Goal: Task Accomplishment & Management: Manage account settings

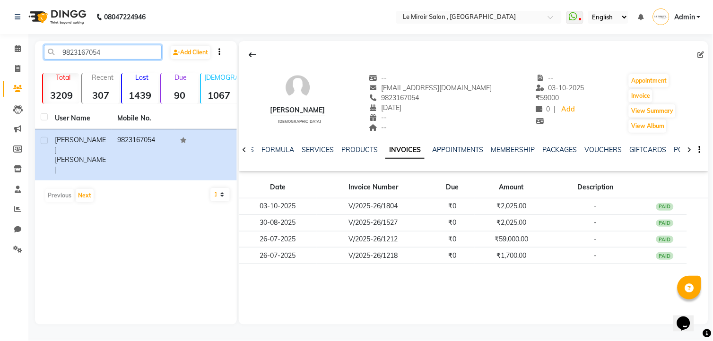
click at [65, 53] on input "9823167054" at bounding box center [103, 52] width 118 height 15
paste input "172226509"
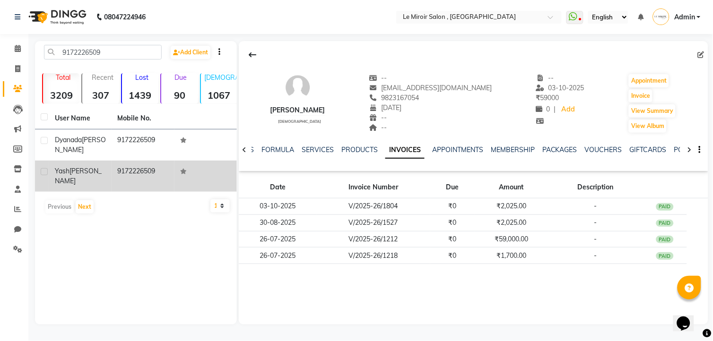
click at [110, 168] on td "[PERSON_NAME]" at bounding box center [80, 176] width 62 height 31
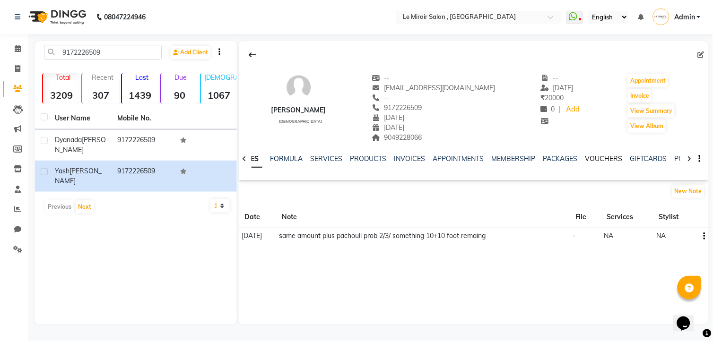
click at [589, 158] on link "VOUCHERS" at bounding box center [603, 159] width 37 height 9
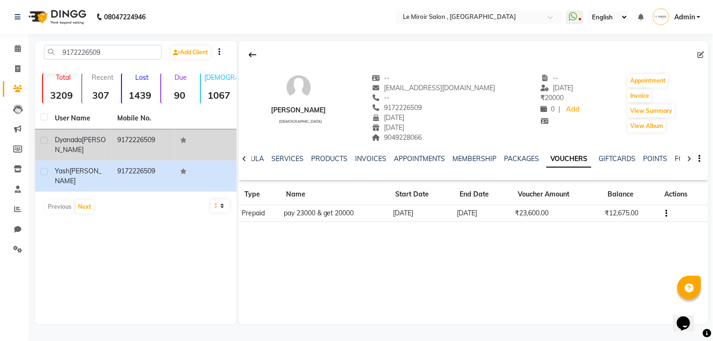
click at [107, 145] on td "Dyanada [PERSON_NAME]" at bounding box center [80, 144] width 62 height 31
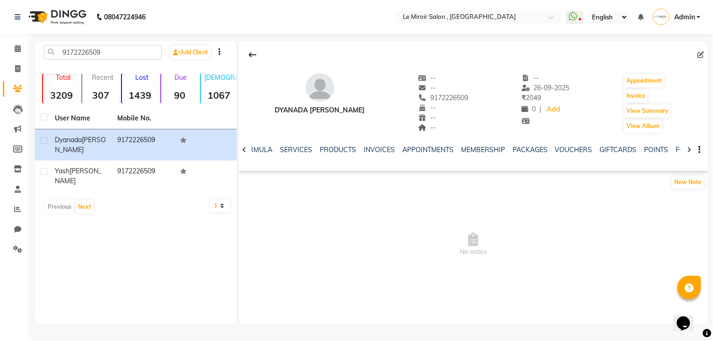
click at [583, 145] on div "VOUCHERS" at bounding box center [573, 150] width 37 height 10
click at [580, 146] on link "VOUCHERS" at bounding box center [573, 150] width 37 height 9
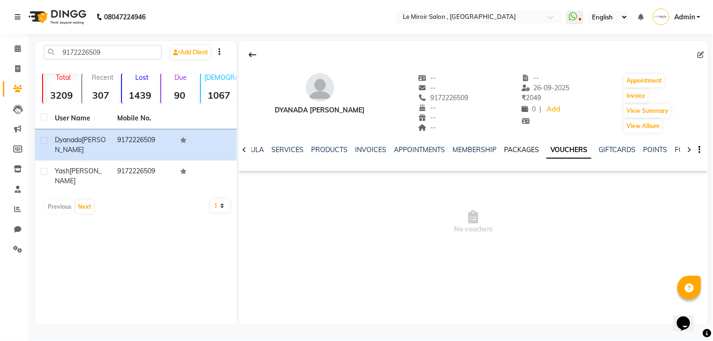
click at [509, 150] on link "PACKAGES" at bounding box center [521, 150] width 35 height 9
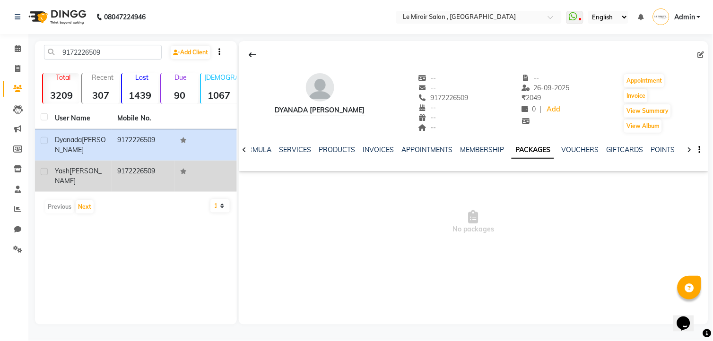
click at [158, 171] on td "9172226509" at bounding box center [143, 176] width 62 height 31
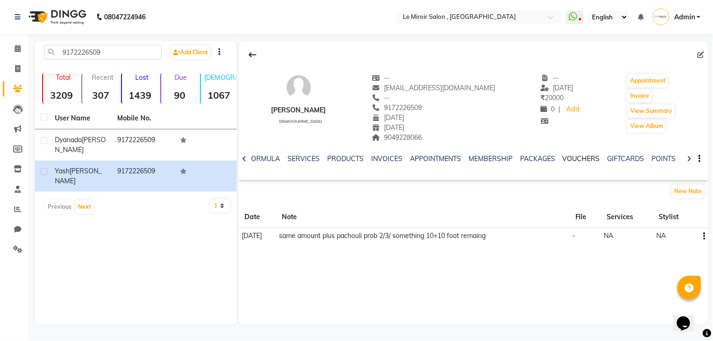
click at [572, 157] on link "VOUCHERS" at bounding box center [580, 159] width 37 height 9
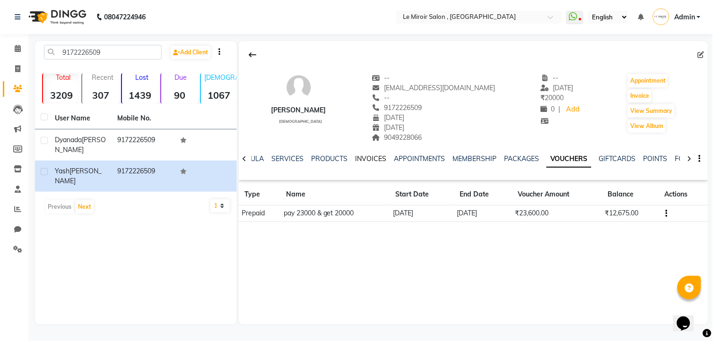
click at [373, 160] on link "INVOICES" at bounding box center [370, 159] width 31 height 9
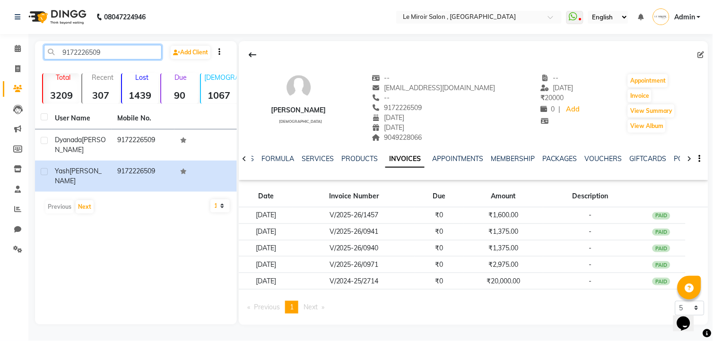
click at [90, 54] on input "9172226509" at bounding box center [103, 52] width 118 height 15
paste input "503043366"
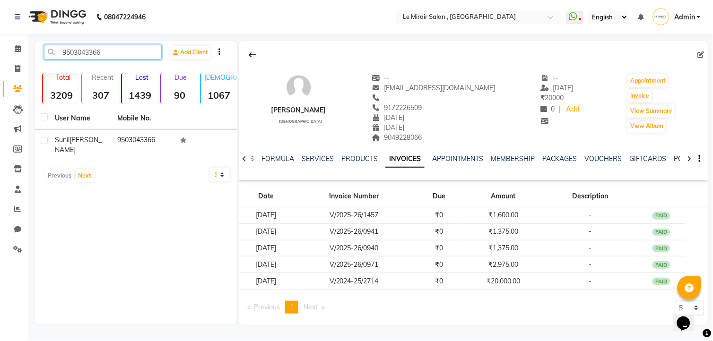
type input "9503043366"
click at [110, 151] on td "[PERSON_NAME]" at bounding box center [80, 144] width 62 height 31
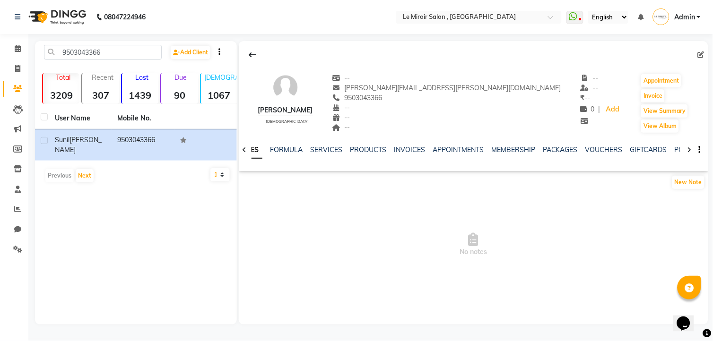
click at [574, 152] on ul "NOTES FORMULA SERVICES PRODUCTS INVOICES APPOINTMENTS MEMBERSHIP PACKAGES VOUCH…" at bounding box center [532, 150] width 600 height 10
click at [564, 149] on link "PACKAGES" at bounding box center [559, 150] width 35 height 9
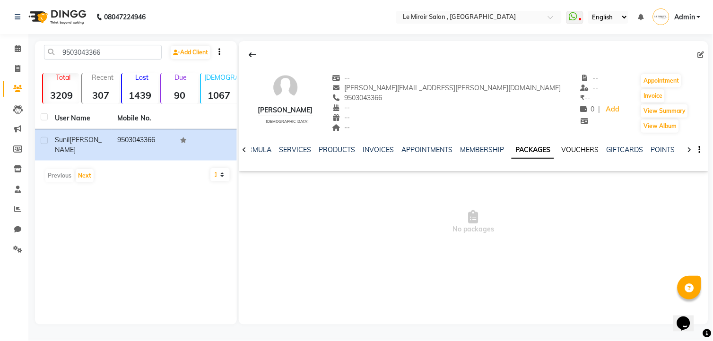
click at [564, 149] on link "VOUCHERS" at bounding box center [579, 150] width 37 height 9
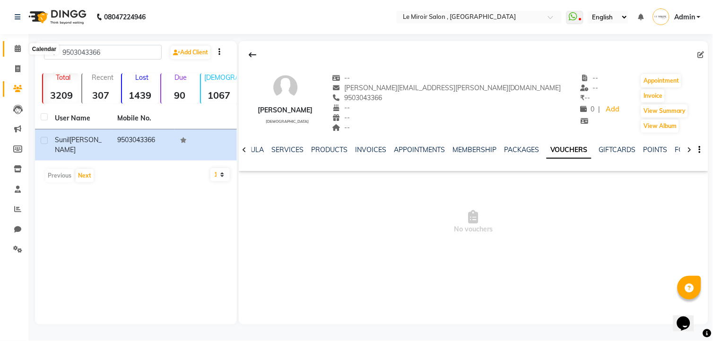
click at [22, 50] on span at bounding box center [17, 48] width 17 height 11
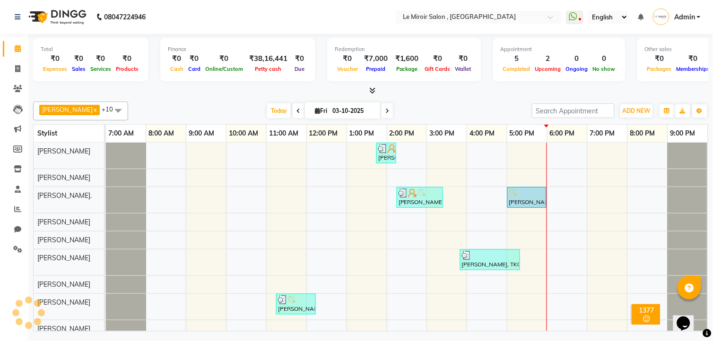
scroll to position [0, 8]
click at [10, 87] on span at bounding box center [17, 89] width 17 height 11
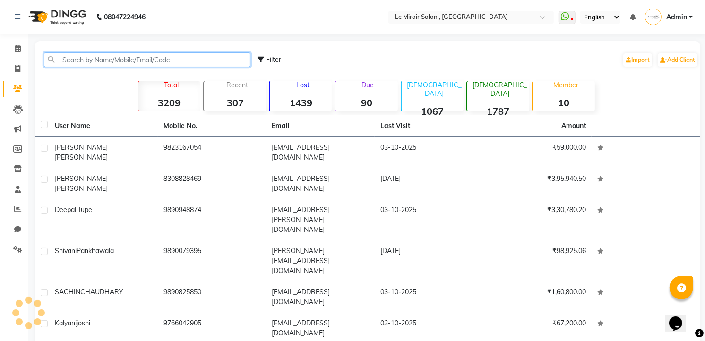
click at [67, 60] on input "text" at bounding box center [147, 59] width 206 height 15
paste input "8308828469"
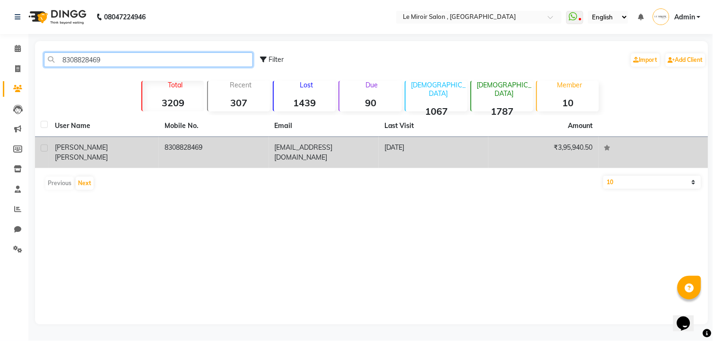
type input "8308828469"
click at [115, 154] on td "[PERSON_NAME]" at bounding box center [104, 152] width 110 height 31
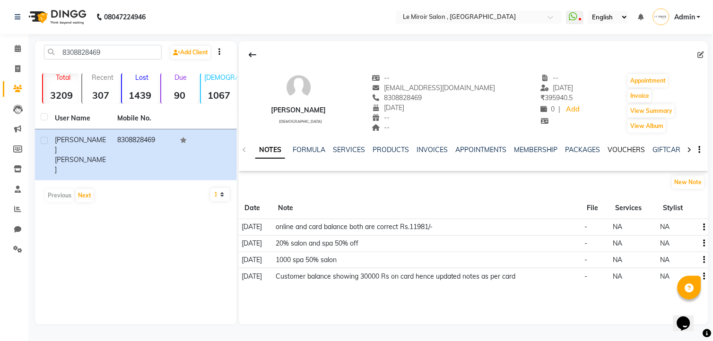
click at [610, 148] on link "VOUCHERS" at bounding box center [626, 150] width 37 height 9
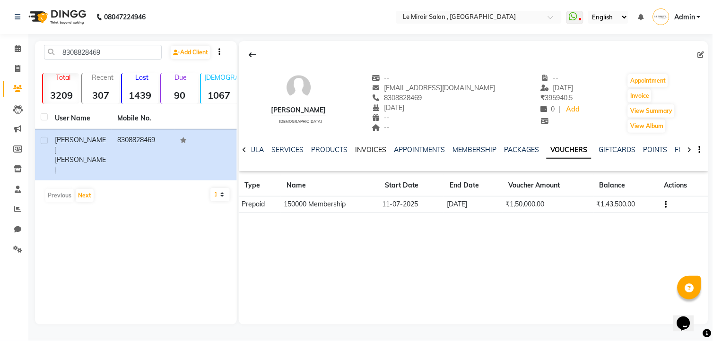
click at [363, 146] on link "INVOICES" at bounding box center [370, 150] width 31 height 9
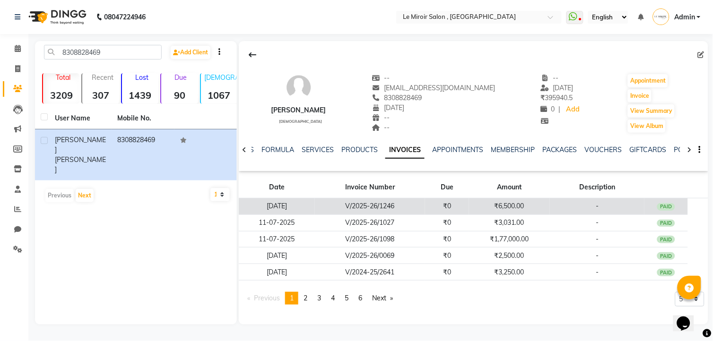
click at [366, 203] on td "V/2025-26/1246" at bounding box center [370, 206] width 111 height 17
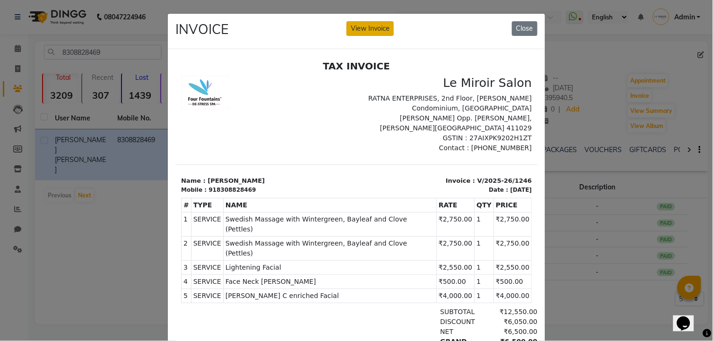
click at [350, 31] on button "View Invoice" at bounding box center [369, 28] width 47 height 15
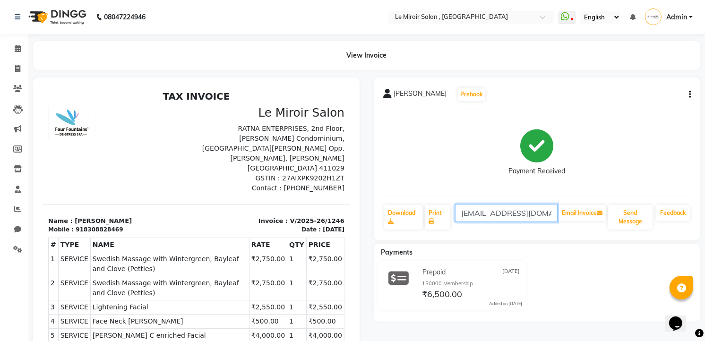
click at [516, 211] on input "[EMAIL_ADDRESS][DOMAIN_NAME]" at bounding box center [506, 213] width 103 height 18
type input "[EMAIL_ADDRESS][DOMAIN_NAME]"
click at [575, 211] on button "Email Invoice" at bounding box center [582, 213] width 48 height 16
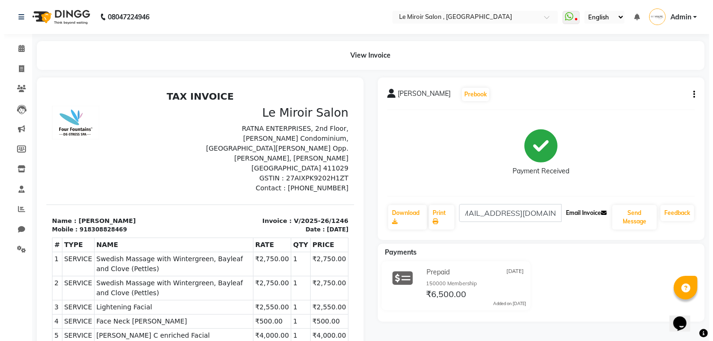
scroll to position [0, 0]
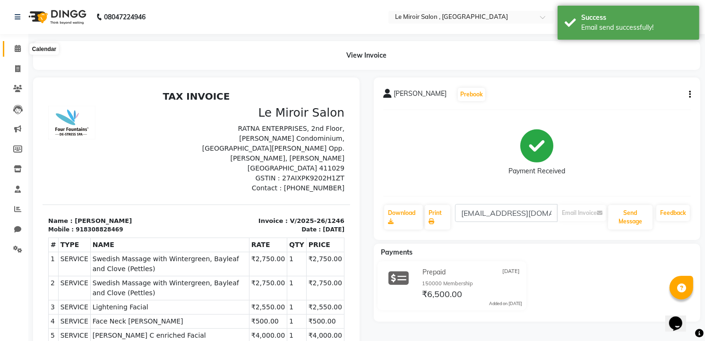
click at [19, 48] on icon at bounding box center [18, 48] width 6 height 7
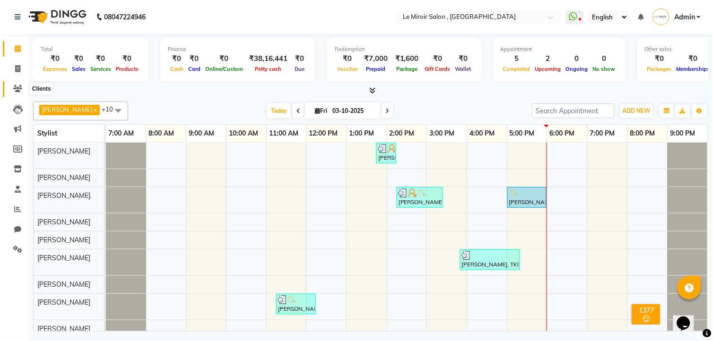
click at [19, 90] on icon at bounding box center [17, 88] width 9 height 7
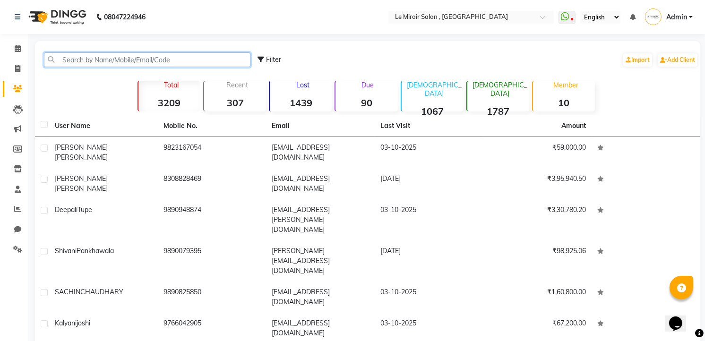
click at [99, 59] on input "text" at bounding box center [147, 59] width 206 height 15
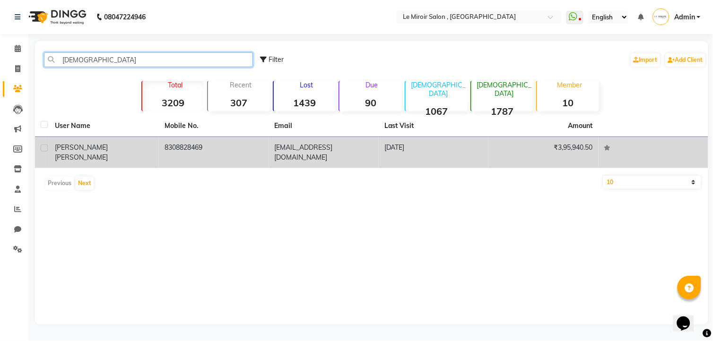
type input "[DEMOGRAPHIC_DATA]"
click at [95, 153] on span "[PERSON_NAME]" at bounding box center [81, 157] width 53 height 9
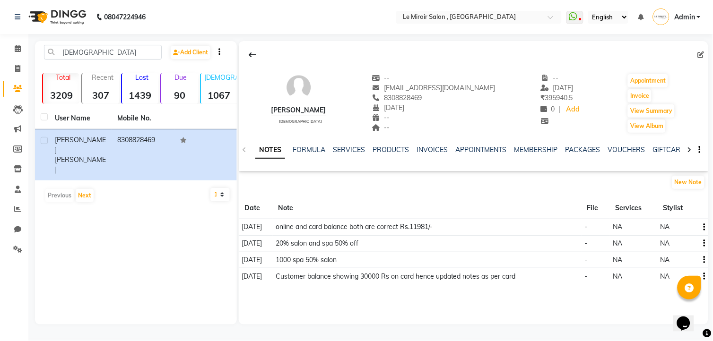
click at [700, 54] on icon at bounding box center [700, 55] width 7 height 7
select select "15"
select select "02"
select select
select select "[DEMOGRAPHIC_DATA]"
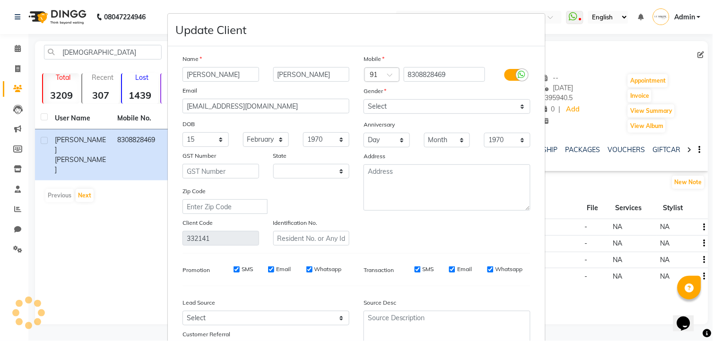
select select "22"
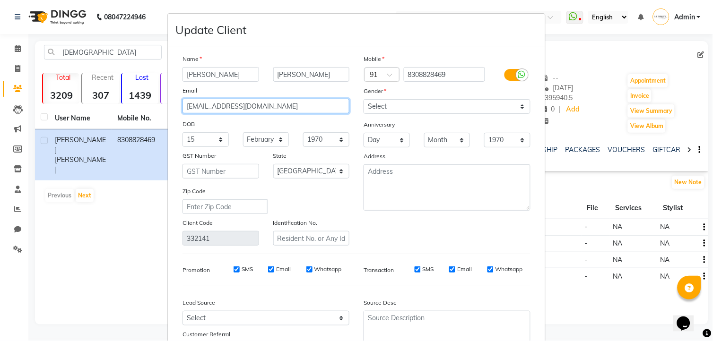
click at [310, 109] on input "[EMAIL_ADDRESS][DOMAIN_NAME]" at bounding box center [265, 106] width 167 height 15
paste input "[EMAIL_ADDRESS][DOMAIN_NAME]"
type input "[EMAIL_ADDRESS][DOMAIN_NAME]"
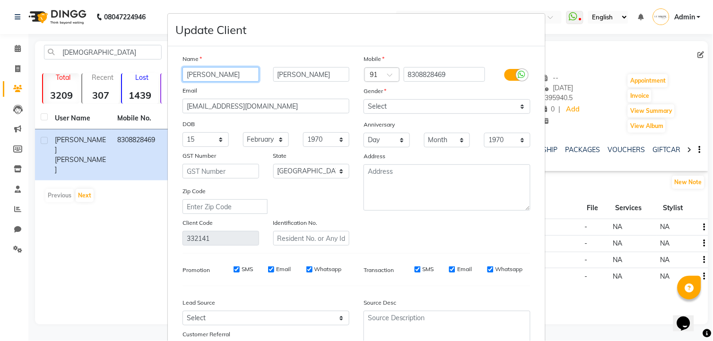
click at [196, 76] on input "[PERSON_NAME]" at bounding box center [220, 74] width 77 height 15
type input "[DEMOGRAPHIC_DATA]"
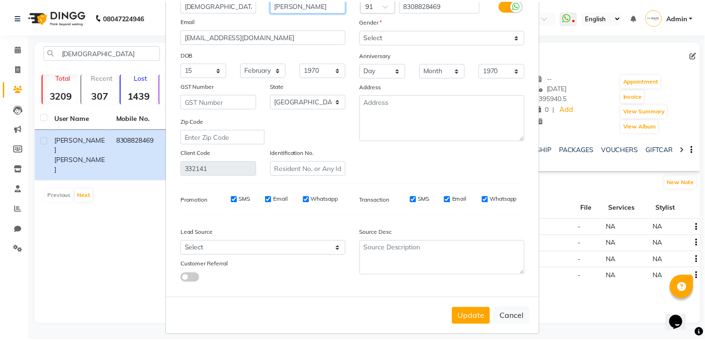
scroll to position [79, 0]
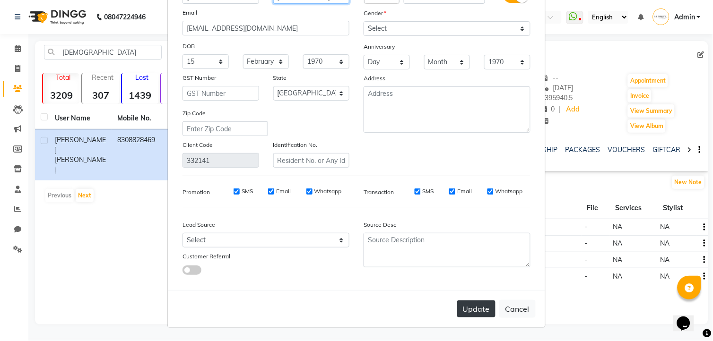
type input "[PERSON_NAME]"
click at [482, 313] on button "Update" at bounding box center [476, 309] width 38 height 17
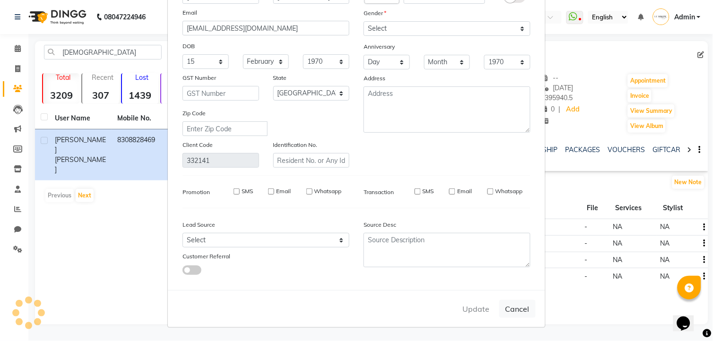
select select
select select "null"
select select
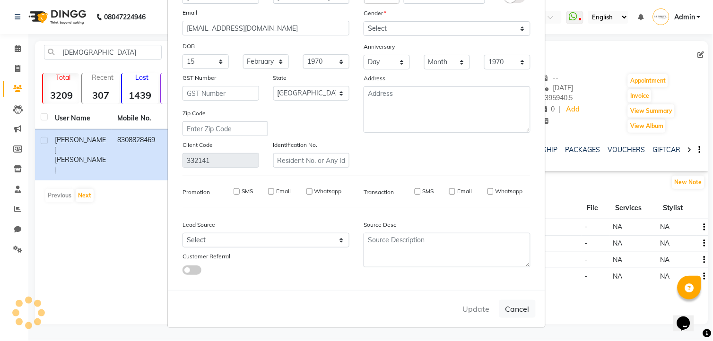
select select
checkbox input "false"
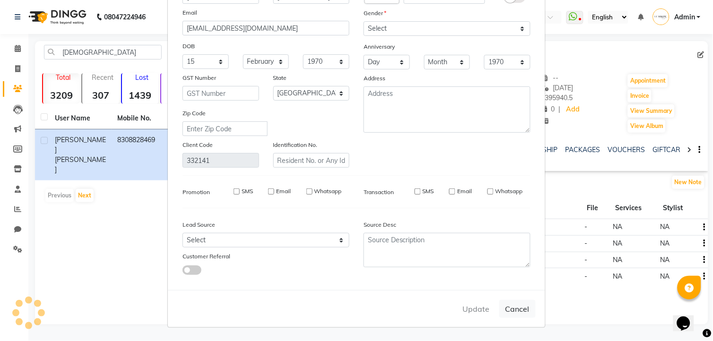
checkbox input "false"
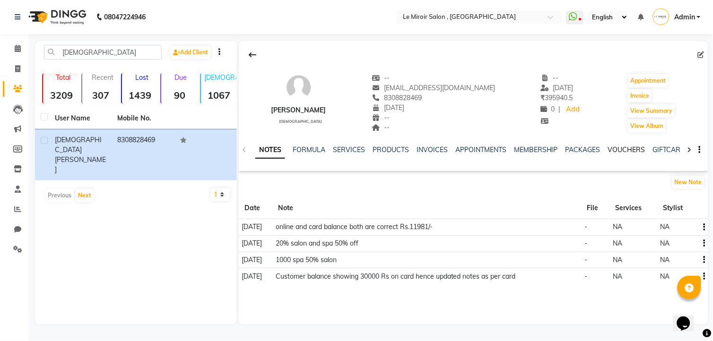
click at [617, 150] on link "VOUCHERS" at bounding box center [626, 150] width 37 height 9
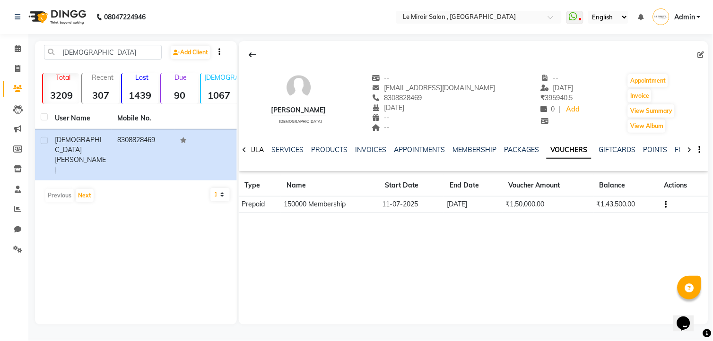
click at [257, 147] on link "FORMULA" at bounding box center [247, 150] width 33 height 9
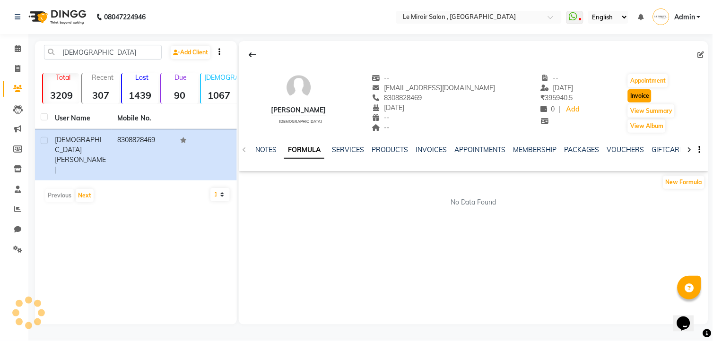
click at [631, 94] on button "Invoice" at bounding box center [639, 95] width 24 height 13
select select "53"
select select "service"
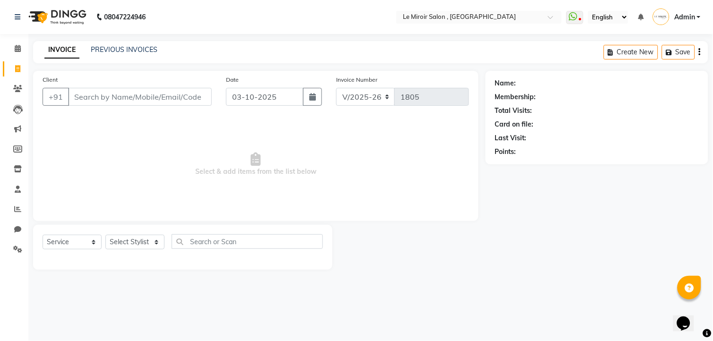
type input "8308828469"
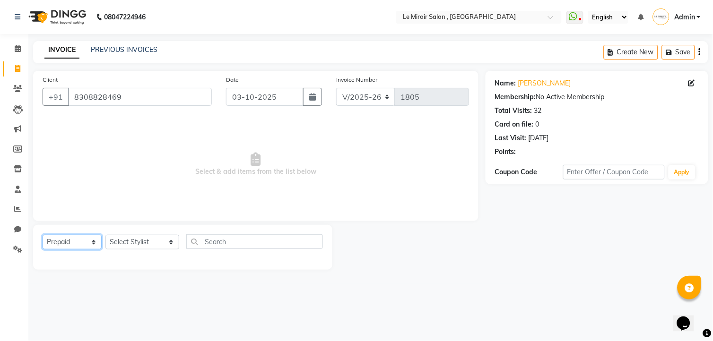
click at [86, 247] on select "Select Service Product Membership Package Voucher Prepaid Gift Card" at bounding box center [72, 242] width 59 height 15
select select "service"
click at [43, 235] on select "Select Service Product Membership Package Voucher Prepaid Gift Card" at bounding box center [72, 242] width 59 height 15
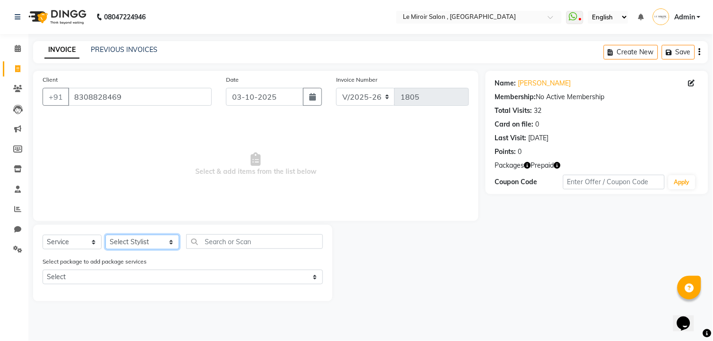
click at [125, 239] on select "Select Stylist [PERSON_NAME] [PERSON_NAME] CA [PERSON_NAME] [PERSON_NAME] Front…" at bounding box center [142, 242] width 74 height 15
select select "58602"
click at [105, 235] on select "Select Stylist [PERSON_NAME] [PERSON_NAME] CA [PERSON_NAME] [PERSON_NAME] Front…" at bounding box center [142, 242] width 74 height 15
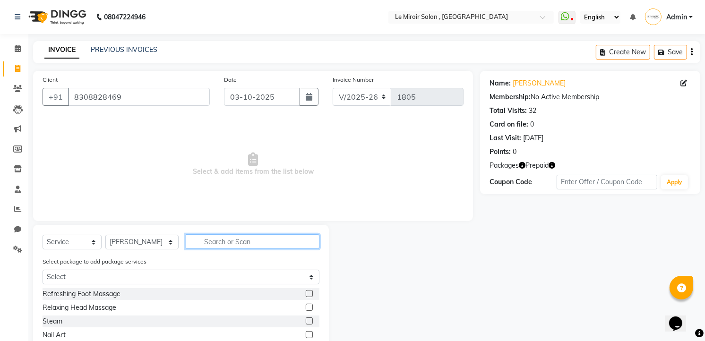
click at [197, 237] on input "text" at bounding box center [253, 241] width 134 height 15
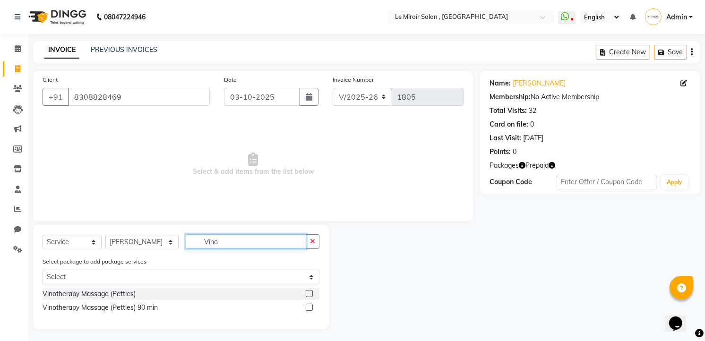
type input "Vino"
click at [309, 293] on label at bounding box center [309, 293] width 7 height 7
click at [309, 293] on input "checkbox" at bounding box center [309, 294] width 6 height 6
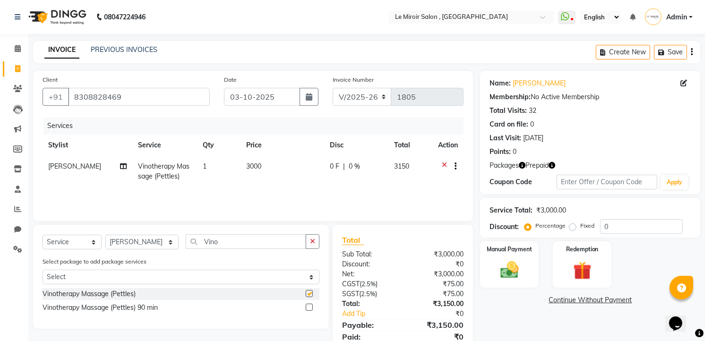
checkbox input "false"
click at [141, 242] on select "Select Stylist [PERSON_NAME] [PERSON_NAME] CA [PERSON_NAME] [PERSON_NAME] Front…" at bounding box center [141, 242] width 73 height 15
select select "48396"
click at [105, 235] on select "Select Stylist [PERSON_NAME] [PERSON_NAME] CA [PERSON_NAME] [PERSON_NAME] Front…" at bounding box center [141, 242] width 73 height 15
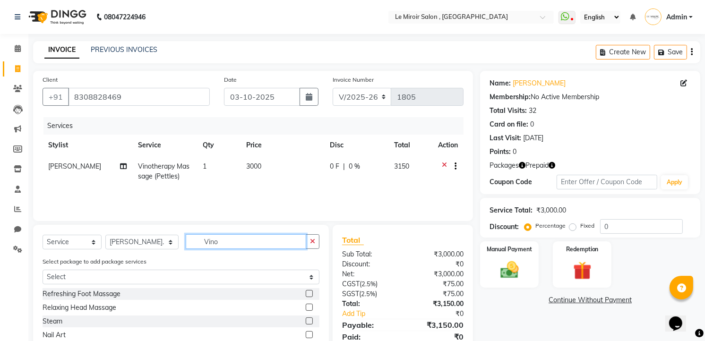
click at [201, 245] on input "Vino" at bounding box center [246, 241] width 120 height 15
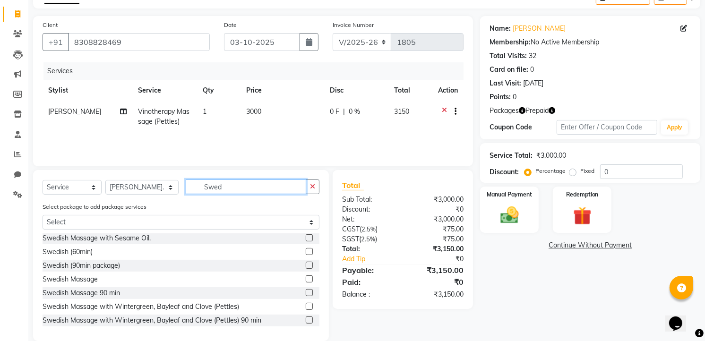
type input "Swed"
click at [306, 308] on label at bounding box center [309, 306] width 7 height 7
click at [306, 308] on input "checkbox" at bounding box center [309, 307] width 6 height 6
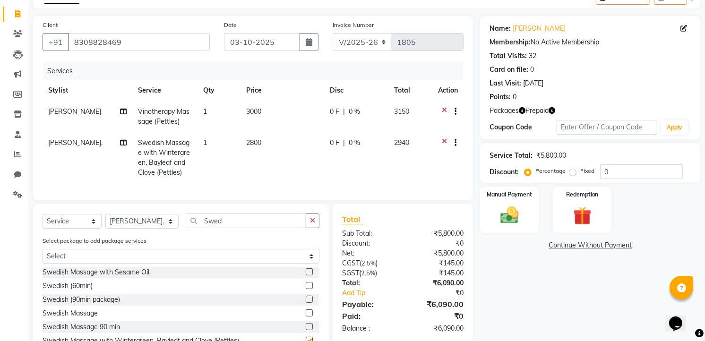
checkbox input "false"
click at [256, 139] on span "2800" at bounding box center [253, 142] width 15 height 9
select select "48396"
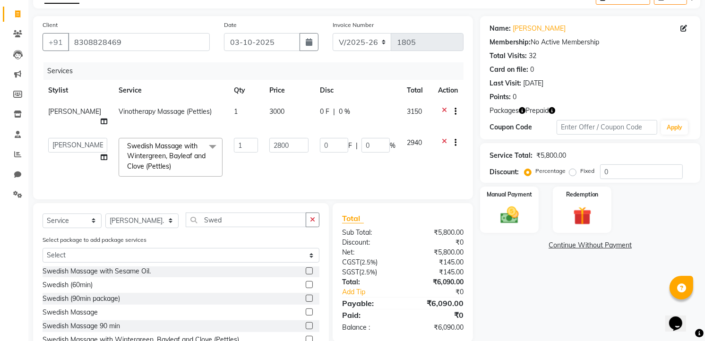
click at [264, 139] on td "2800" at bounding box center [289, 157] width 51 height 50
click at [269, 143] on input "2800" at bounding box center [288, 145] width 39 height 15
type input "2750"
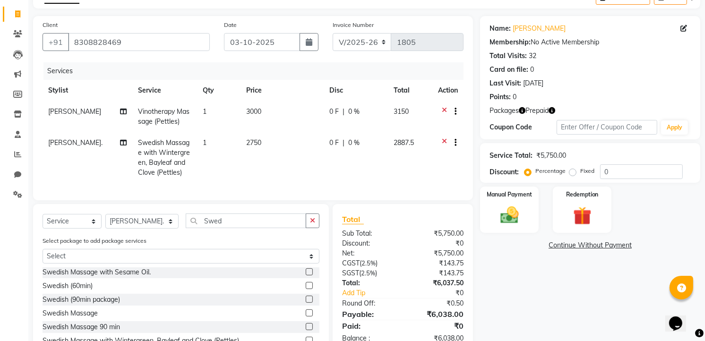
click at [334, 121] on td "0 F | 0 %" at bounding box center [356, 116] width 64 height 31
select select "58602"
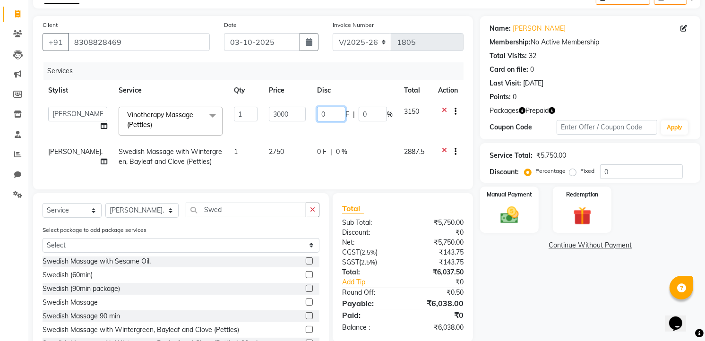
click at [319, 111] on input "0" at bounding box center [331, 114] width 28 height 15
type input "1800"
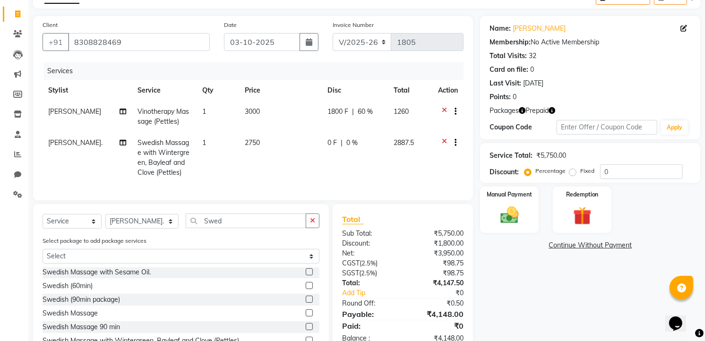
click at [337, 153] on td "0 F | 0 %" at bounding box center [355, 157] width 66 height 51
select select "48396"
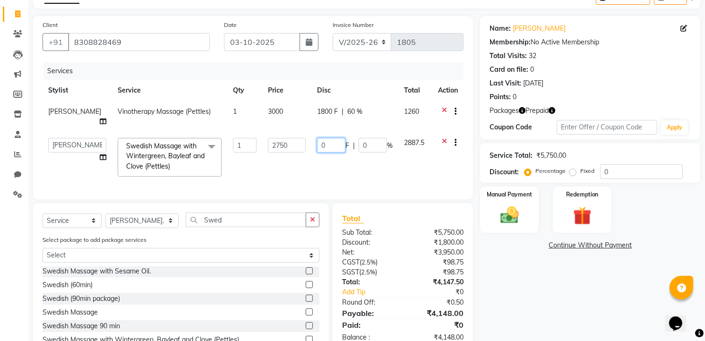
click at [331, 147] on input "0" at bounding box center [331, 145] width 28 height 15
type input "1550"
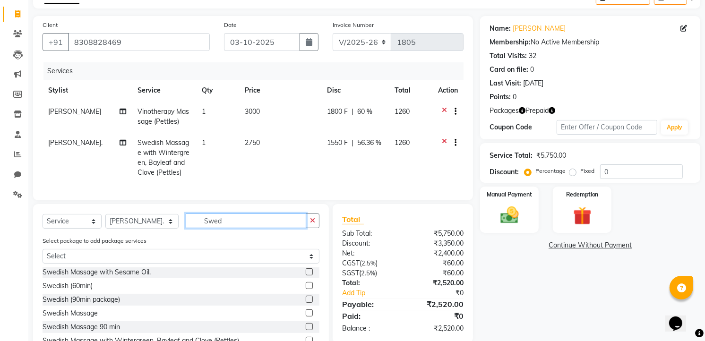
click at [242, 223] on input "Swed" at bounding box center [246, 221] width 120 height 15
type input "Fac"
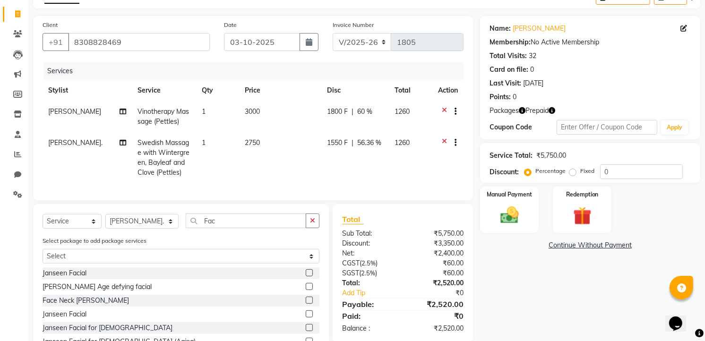
click at [297, 292] on div "[PERSON_NAME] Age defying facial" at bounding box center [181, 287] width 277 height 12
click at [306, 290] on label at bounding box center [309, 286] width 7 height 7
click at [306, 290] on input "checkbox" at bounding box center [309, 287] width 6 height 6
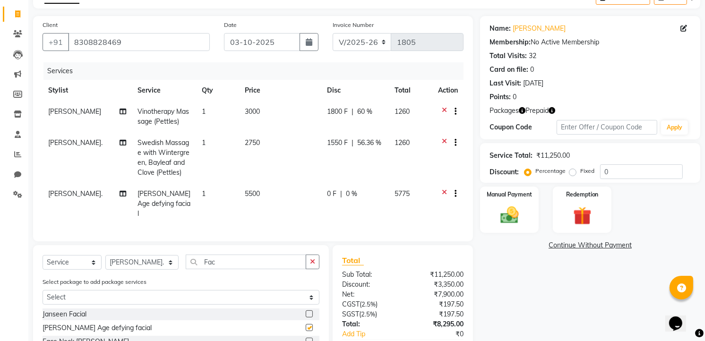
checkbox input "false"
click at [247, 196] on span "5500" at bounding box center [252, 193] width 15 height 9
select select "48396"
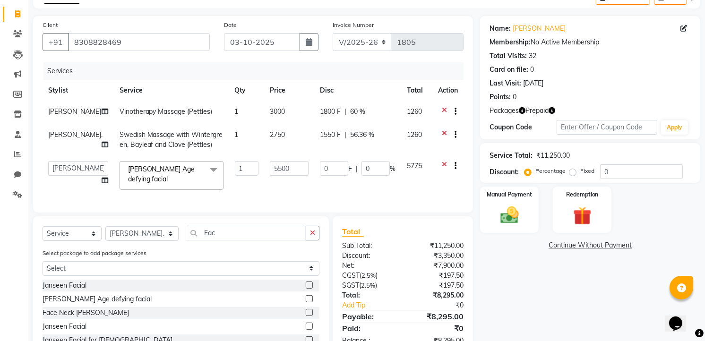
click at [247, 196] on td "1" at bounding box center [246, 175] width 35 height 40
click at [270, 176] on input "5500" at bounding box center [289, 168] width 39 height 15
type input "6500"
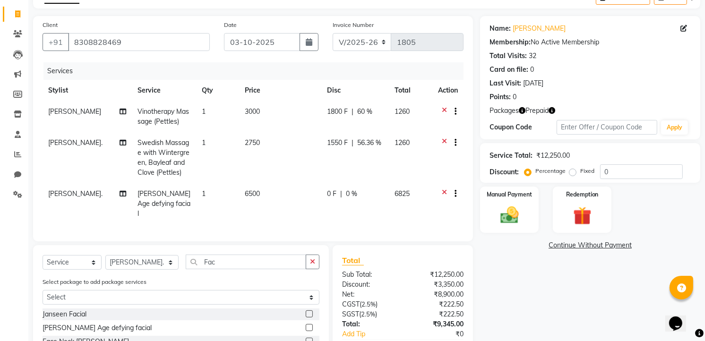
click at [350, 196] on span "0 %" at bounding box center [351, 194] width 11 height 10
select select "48396"
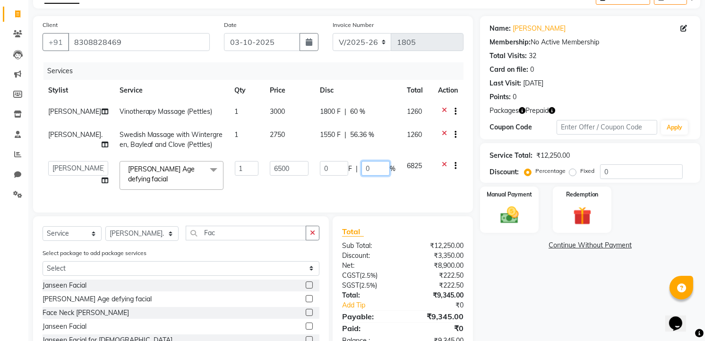
click at [364, 176] on input "0" at bounding box center [375, 168] width 28 height 15
type input "40"
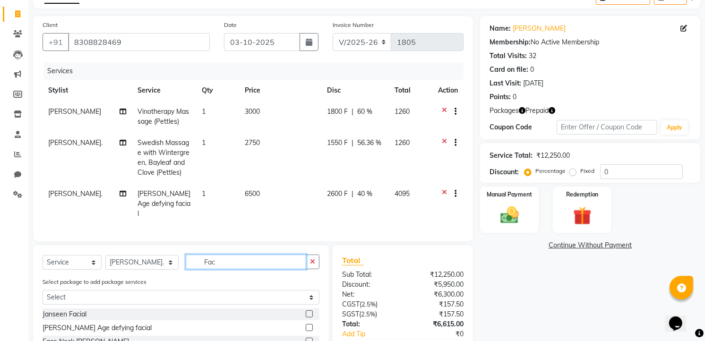
click at [235, 245] on div "Select Service Product Membership Package Voucher Prepaid Gift Card Select Styl…" at bounding box center [181, 330] width 296 height 171
type input "Bri"
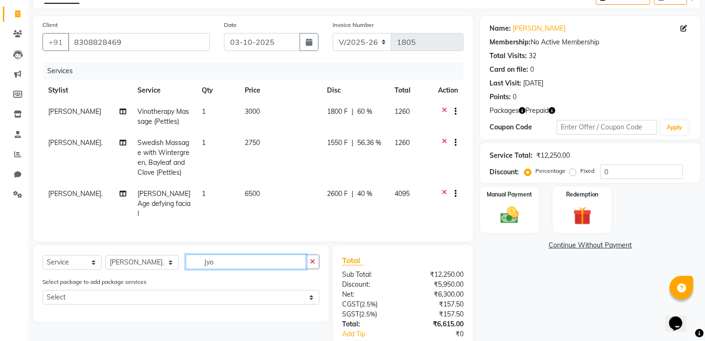
type input "Jyo"
click at [134, 263] on select "Select Stylist [PERSON_NAME] [PERSON_NAME] CA [PERSON_NAME] [PERSON_NAME] Front…" at bounding box center [141, 262] width 73 height 15
select select "67539"
click at [105, 255] on select "Select Stylist [PERSON_NAME] [PERSON_NAME] CA [PERSON_NAME] [PERSON_NAME] Front…" at bounding box center [141, 262] width 73 height 15
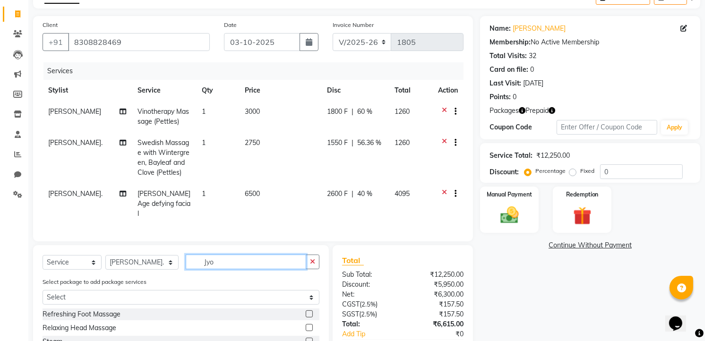
click at [215, 263] on input "Jyo" at bounding box center [246, 262] width 120 height 15
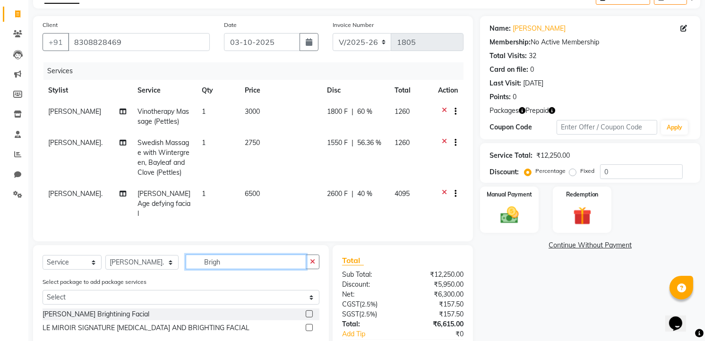
type input "Brigh"
click at [307, 310] on label at bounding box center [309, 313] width 7 height 7
click at [307, 311] on input "checkbox" at bounding box center [309, 314] width 6 height 6
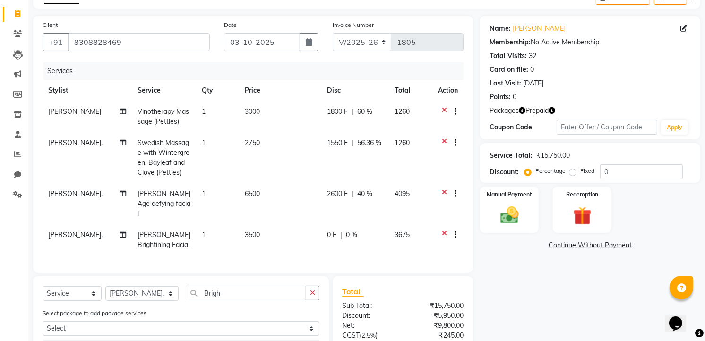
checkbox input "false"
click at [327, 235] on td "0 F | 0 %" at bounding box center [355, 239] width 68 height 31
select select "67539"
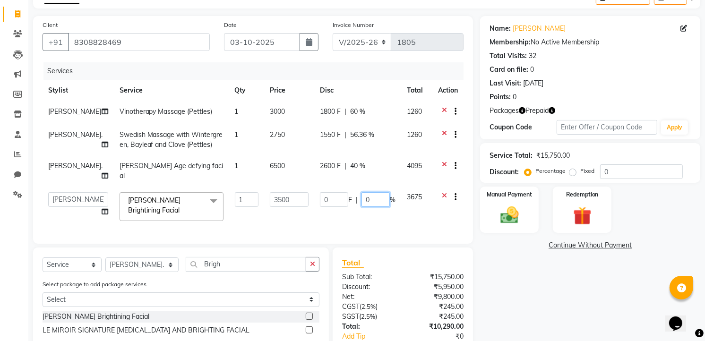
click at [364, 207] on input "0" at bounding box center [375, 199] width 28 height 15
type input "40"
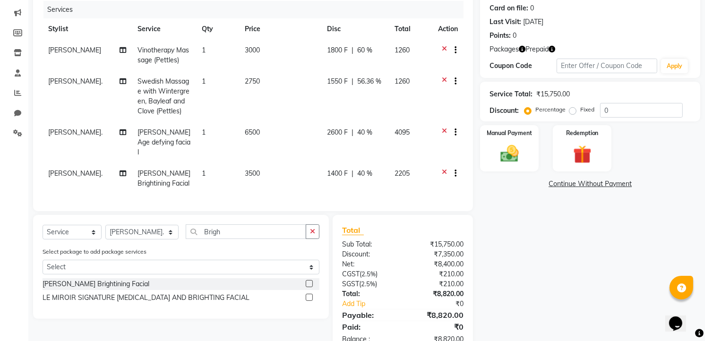
scroll to position [141, 0]
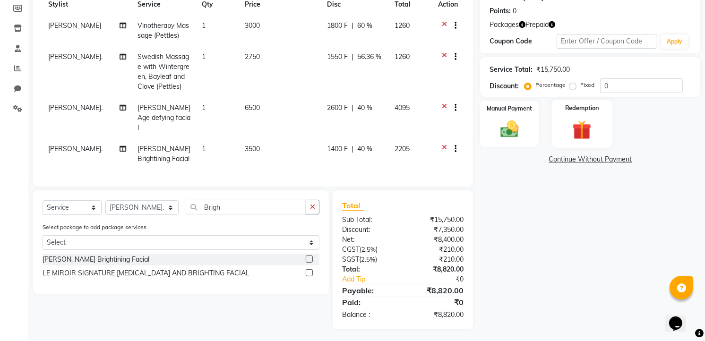
click at [584, 119] on img at bounding box center [582, 131] width 31 height 24
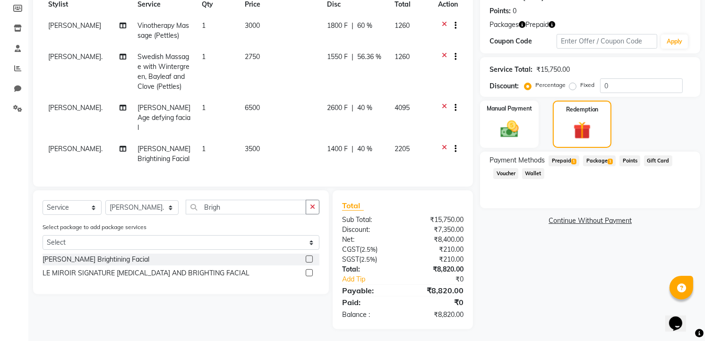
click at [596, 158] on span "Package 1" at bounding box center [599, 160] width 33 height 11
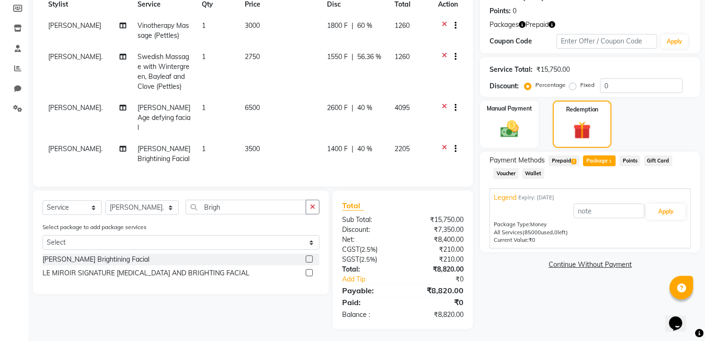
click at [567, 155] on span "Prepaid 1" at bounding box center [564, 160] width 31 height 11
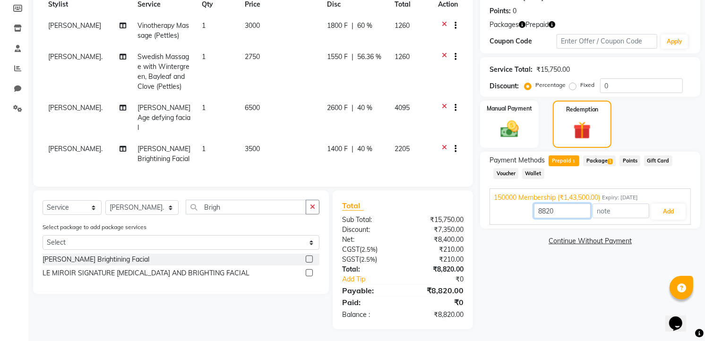
click at [546, 211] on input "8820" at bounding box center [562, 211] width 57 height 15
type input "8400"
click at [669, 211] on button "Add" at bounding box center [668, 212] width 34 height 16
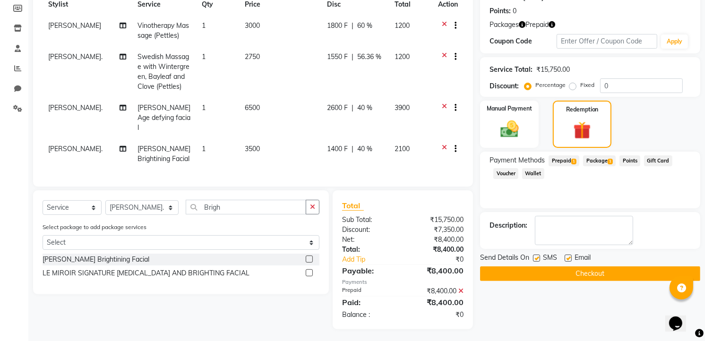
click at [538, 259] on label at bounding box center [536, 258] width 7 height 7
click at [538, 259] on input "checkbox" at bounding box center [536, 259] width 6 height 6
checkbox input "false"
click at [538, 266] on button "Checkout" at bounding box center [590, 273] width 220 height 15
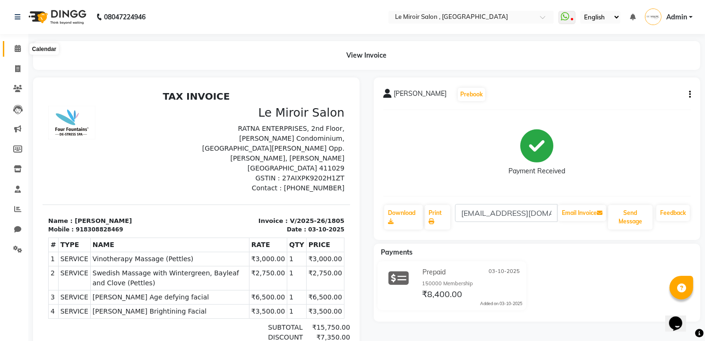
click at [19, 51] on icon at bounding box center [18, 48] width 6 height 7
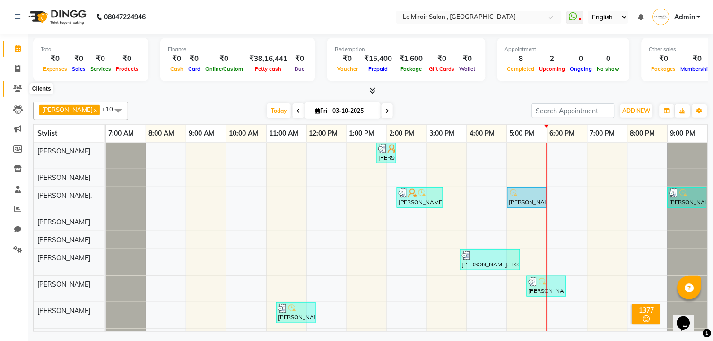
click at [15, 85] on icon at bounding box center [17, 88] width 9 height 7
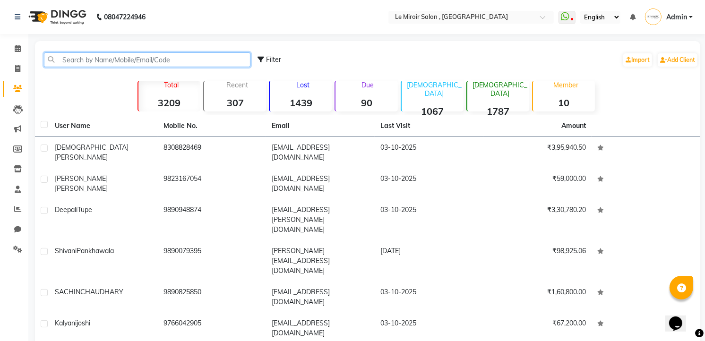
click at [59, 61] on input "text" at bounding box center [147, 59] width 206 height 15
paste input "9172226509"
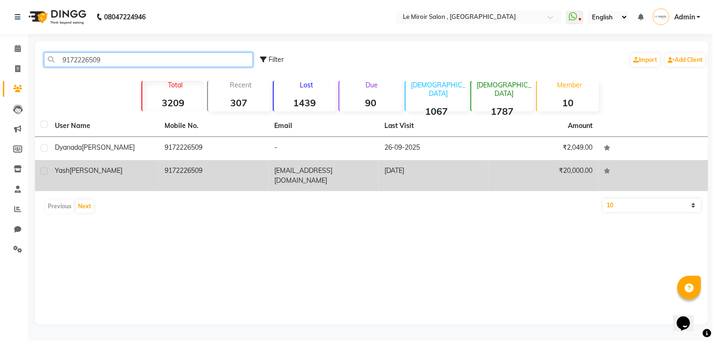
type input "9172226509"
click at [112, 176] on td "[PERSON_NAME]" at bounding box center [104, 175] width 110 height 31
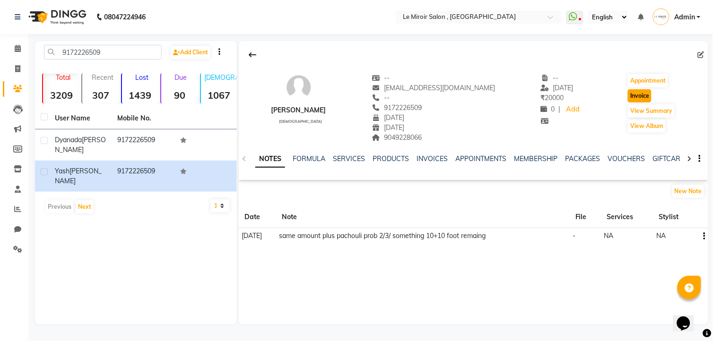
click at [637, 98] on button "Invoice" at bounding box center [639, 95] width 24 height 13
select select "53"
select select "service"
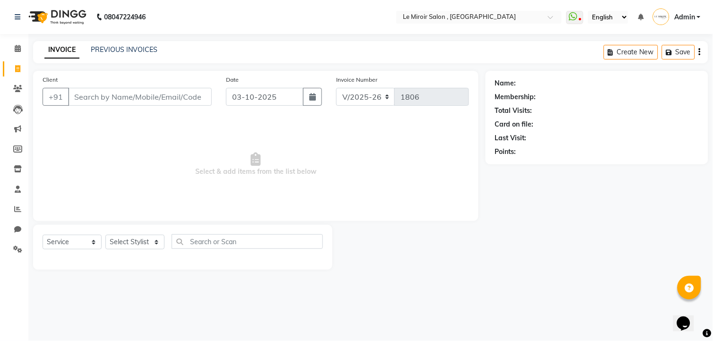
type input "9172226509"
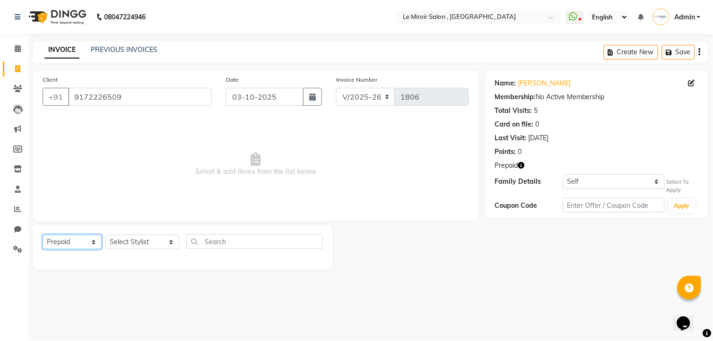
click at [77, 246] on select "Select Service Product Membership Package Voucher Prepaid Gift Card" at bounding box center [72, 242] width 59 height 15
select select "service"
click at [43, 235] on select "Select Service Product Membership Package Voucher Prepaid Gift Card" at bounding box center [72, 242] width 59 height 15
click at [128, 238] on select "Select Stylist [PERSON_NAME] [PERSON_NAME] CA [PERSON_NAME] [PERSON_NAME] Front…" at bounding box center [142, 242] width 74 height 15
select select "43590"
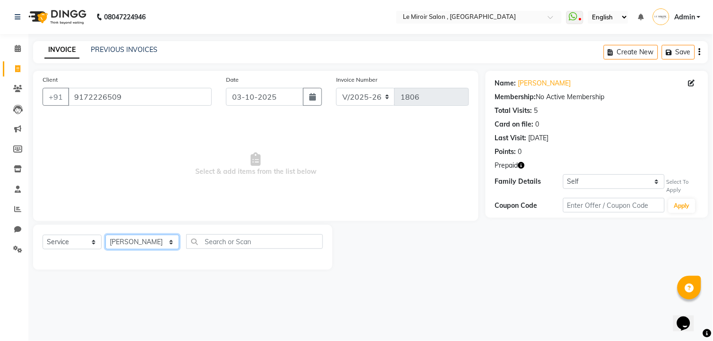
click at [105, 235] on select "Select Stylist [PERSON_NAME] [PERSON_NAME] CA [PERSON_NAME] [PERSON_NAME] Front…" at bounding box center [142, 242] width 74 height 15
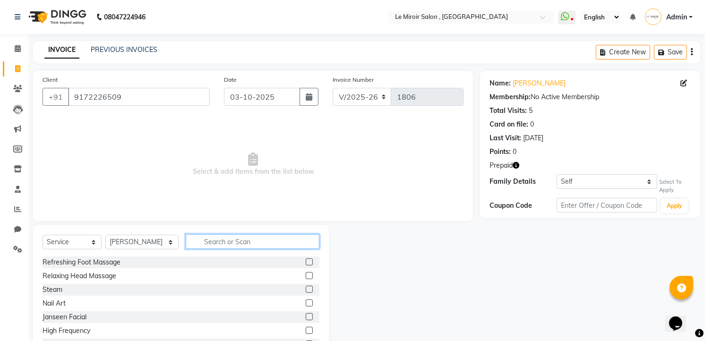
click at [210, 243] on input "text" at bounding box center [253, 241] width 134 height 15
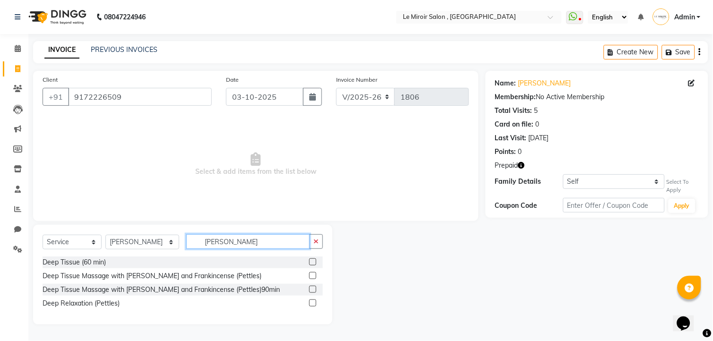
type input "[PERSON_NAME]"
click at [310, 275] on label at bounding box center [312, 275] width 7 height 7
click at [310, 275] on input "checkbox" at bounding box center [312, 276] width 6 height 6
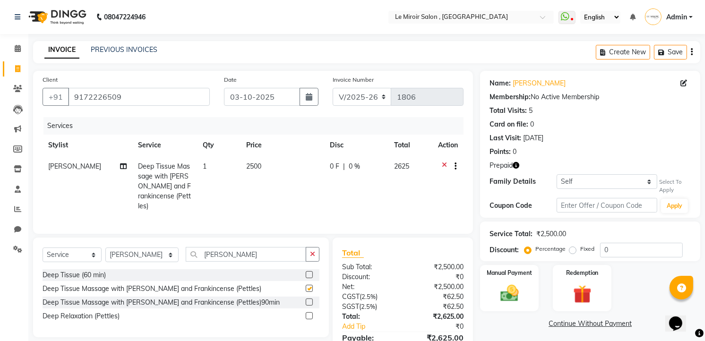
checkbox input "false"
click at [144, 255] on select "Select Stylist [PERSON_NAME] [PERSON_NAME] CA [PERSON_NAME] [PERSON_NAME] Front…" at bounding box center [141, 255] width 73 height 15
select select "50522"
click at [105, 248] on select "Select Stylist [PERSON_NAME] [PERSON_NAME] CA [PERSON_NAME] [PERSON_NAME] Front…" at bounding box center [141, 255] width 73 height 15
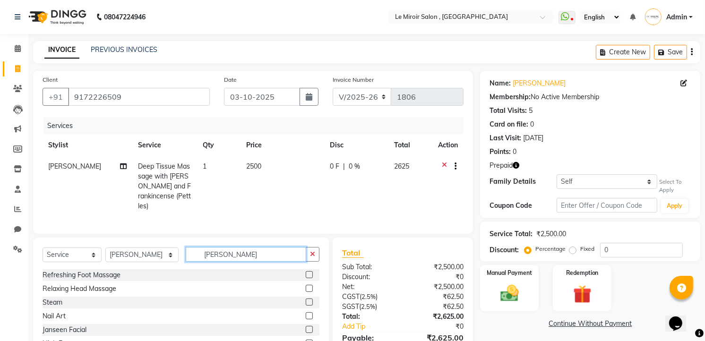
click at [251, 253] on input "[PERSON_NAME]" at bounding box center [246, 254] width 120 height 15
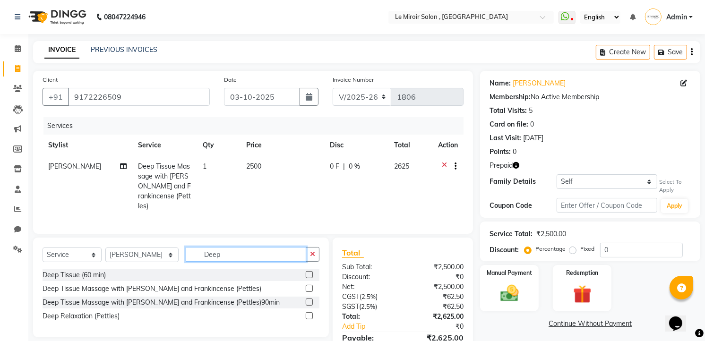
type input "Deep"
click at [309, 285] on label at bounding box center [309, 288] width 7 height 7
click at [309, 286] on input "checkbox" at bounding box center [309, 289] width 6 height 6
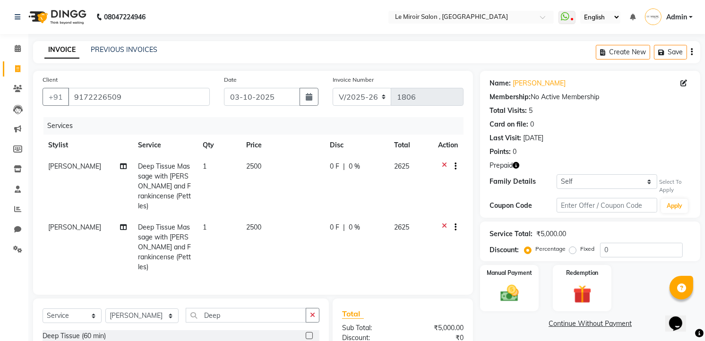
checkbox input "false"
click at [313, 186] on td "2500" at bounding box center [283, 186] width 84 height 61
select select "43590"
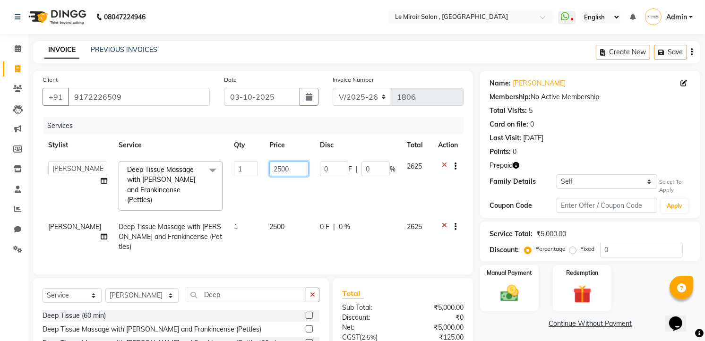
click at [270, 166] on input "2500" at bounding box center [288, 169] width 39 height 15
type input "2850"
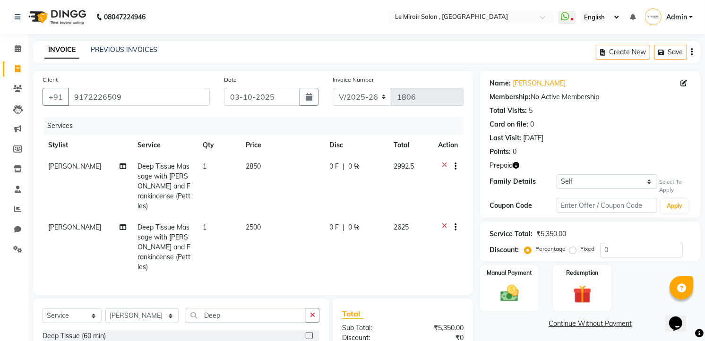
click at [304, 217] on td "2500" at bounding box center [282, 247] width 84 height 61
select select "50522"
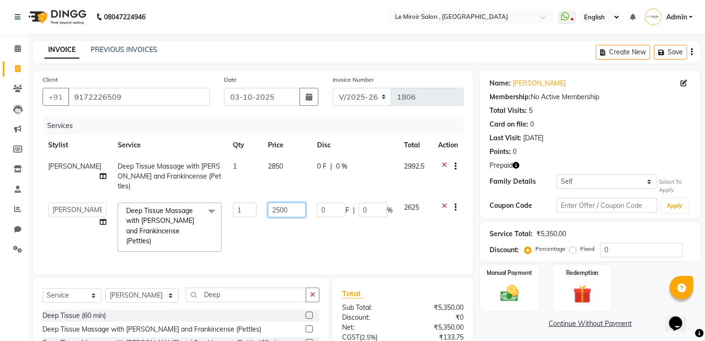
click at [268, 203] on input "2500" at bounding box center [287, 210] width 38 height 15
type input "2850"
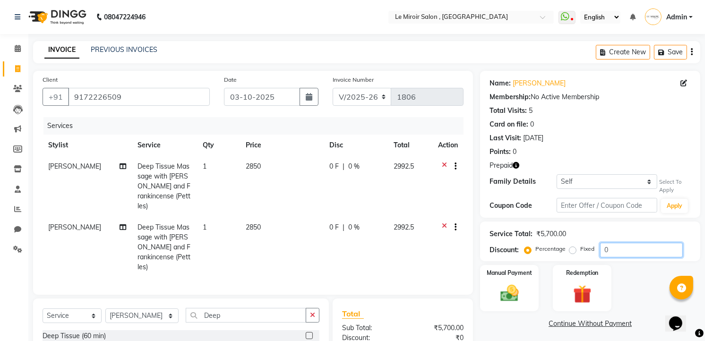
click at [600, 252] on input "0" at bounding box center [641, 250] width 83 height 15
type input "50"
click at [582, 291] on img at bounding box center [582, 295] width 31 height 24
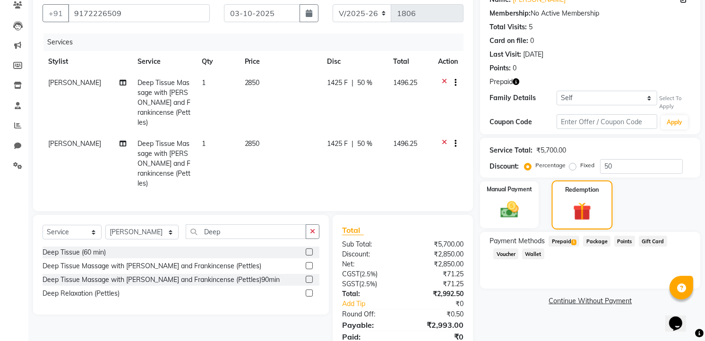
scroll to position [109, 0]
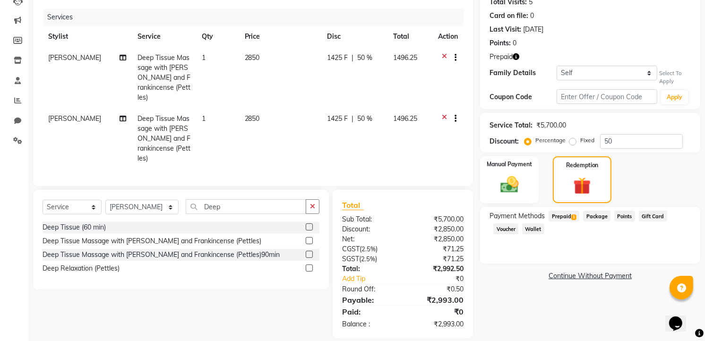
click at [565, 219] on span "Prepaid 1" at bounding box center [564, 216] width 31 height 11
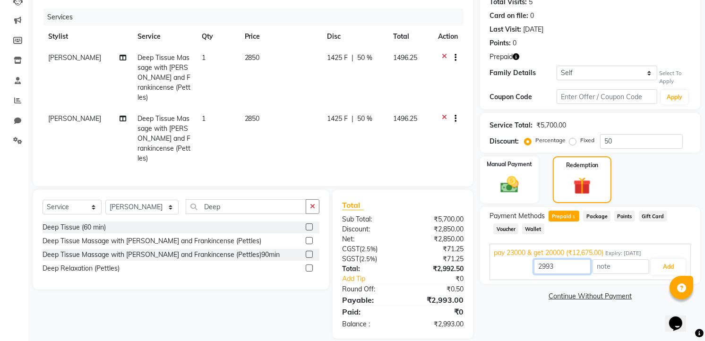
click at [546, 266] on input "2993" at bounding box center [562, 266] width 57 height 15
type input "2850"
click at [663, 265] on button "Add" at bounding box center [668, 267] width 34 height 16
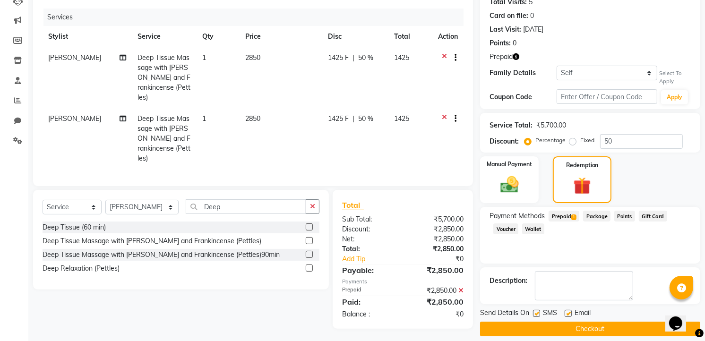
click at [537, 313] on label at bounding box center [536, 313] width 7 height 7
click at [537, 313] on input "checkbox" at bounding box center [536, 314] width 6 height 6
checkbox input "false"
click at [572, 330] on button "Checkout" at bounding box center [590, 329] width 220 height 15
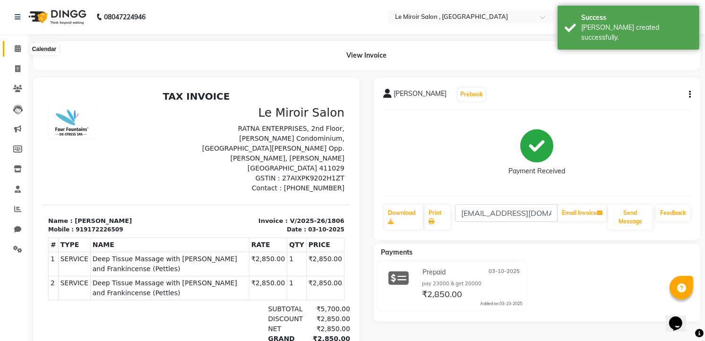
click at [17, 50] on icon at bounding box center [18, 48] width 6 height 7
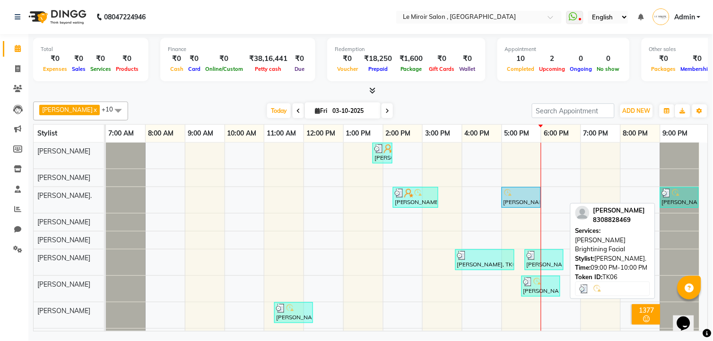
click at [664, 198] on div "[PERSON_NAME], TK06, 09:00 PM-10:00 PM, [PERSON_NAME] Brightining Facial" at bounding box center [679, 198] width 37 height 18
select select "3"
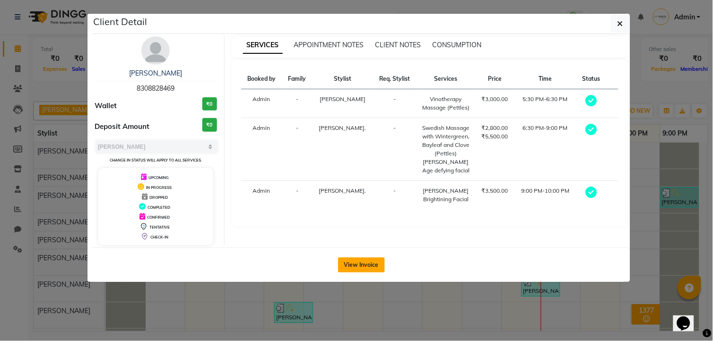
click at [352, 262] on button "View Invoice" at bounding box center [361, 265] width 47 height 15
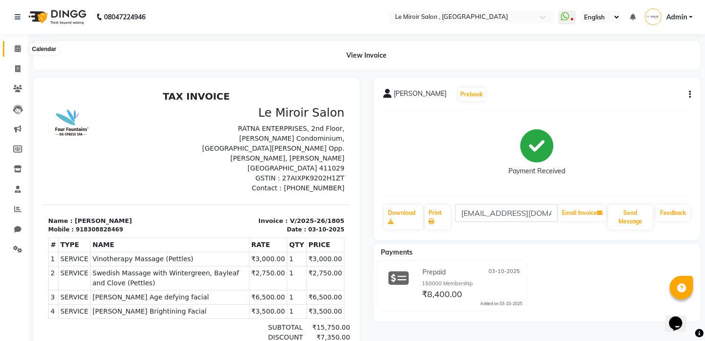
click at [20, 45] on span at bounding box center [17, 48] width 17 height 11
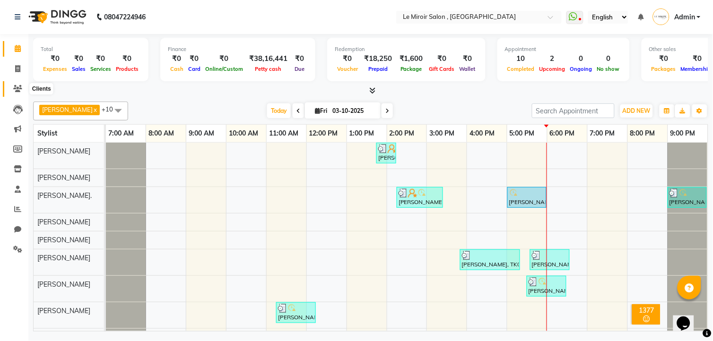
click at [19, 85] on icon at bounding box center [17, 88] width 9 height 7
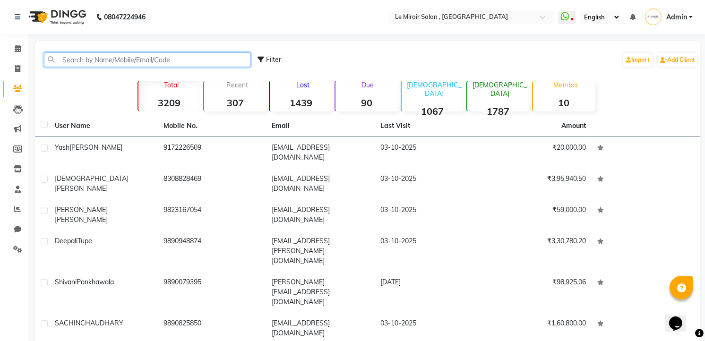
click at [72, 65] on input "text" at bounding box center [147, 59] width 206 height 15
paste input "9881467974"
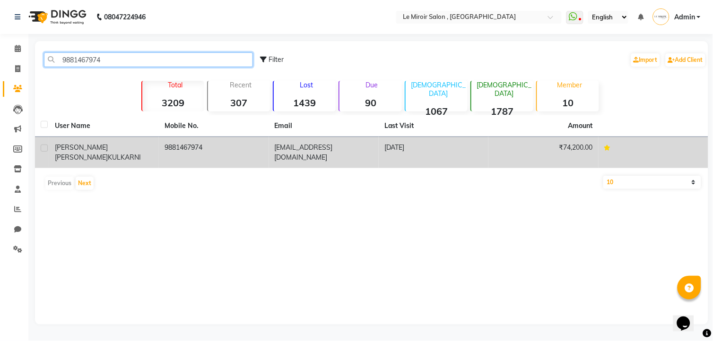
type input "9881467974"
click at [82, 144] on span "[PERSON_NAME] [PERSON_NAME]" at bounding box center [81, 152] width 53 height 18
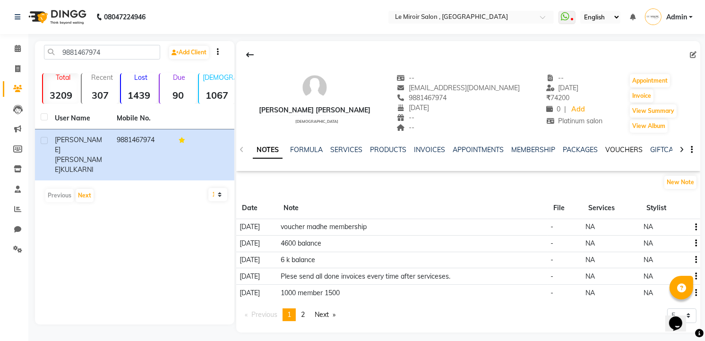
click at [626, 148] on link "VOUCHERS" at bounding box center [623, 150] width 37 height 9
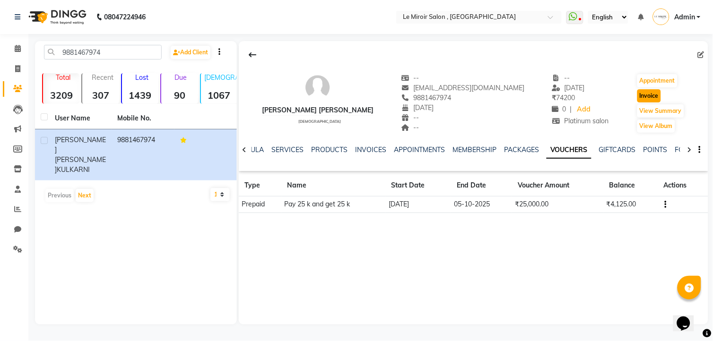
click at [652, 96] on button "Invoice" at bounding box center [649, 95] width 24 height 13
select select "53"
select select "service"
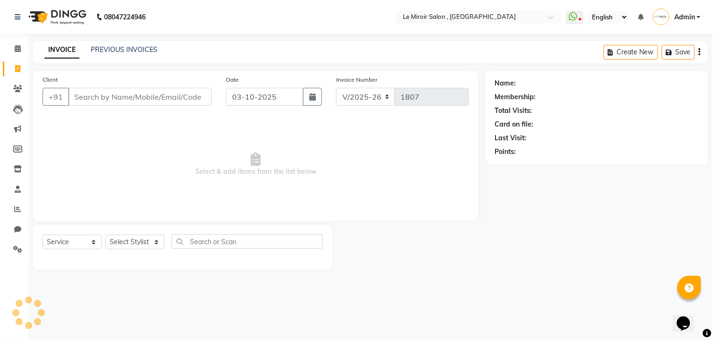
type input "9881467974"
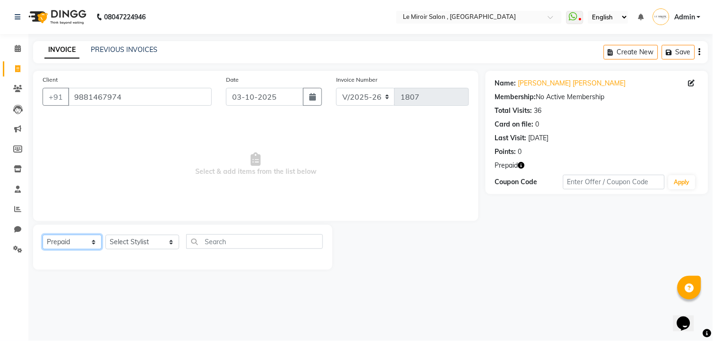
click at [86, 247] on select "Select Service Product Membership Package Voucher Prepaid Gift Card" at bounding box center [72, 242] width 59 height 15
select select "service"
click at [43, 235] on select "Select Service Product Membership Package Voucher Prepaid Gift Card" at bounding box center [72, 242] width 59 height 15
click at [119, 242] on select "Select Stylist [PERSON_NAME] [PERSON_NAME] CA [PERSON_NAME] [PERSON_NAME] Front…" at bounding box center [142, 242] width 74 height 15
select select "58602"
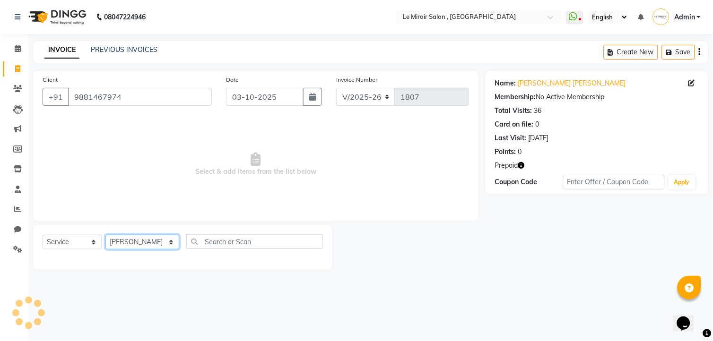
click at [105, 235] on select "Select Stylist [PERSON_NAME] [PERSON_NAME] CA [PERSON_NAME] [PERSON_NAME] Front…" at bounding box center [142, 242] width 74 height 15
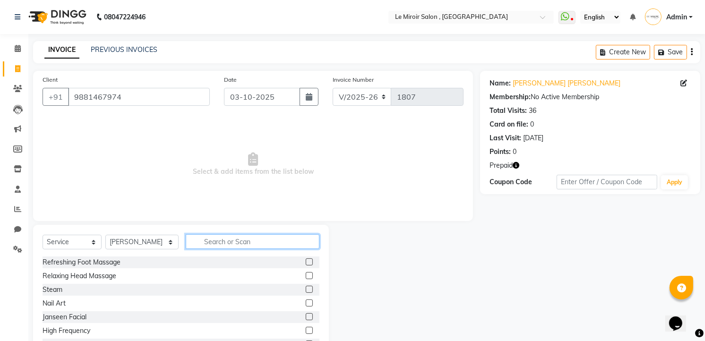
click at [194, 244] on input "text" at bounding box center [253, 241] width 134 height 15
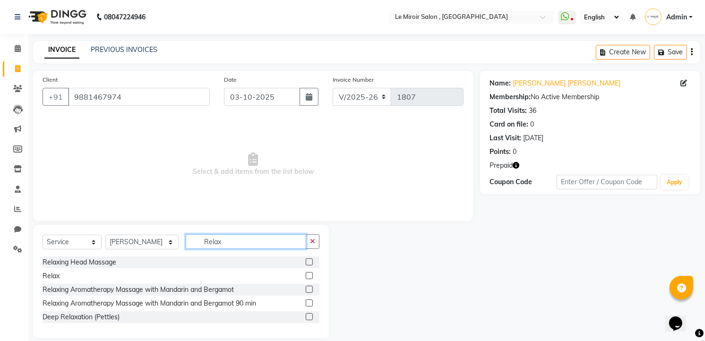
type input "Relax"
click at [309, 290] on label at bounding box center [309, 289] width 7 height 7
click at [309, 290] on input "checkbox" at bounding box center [309, 290] width 6 height 6
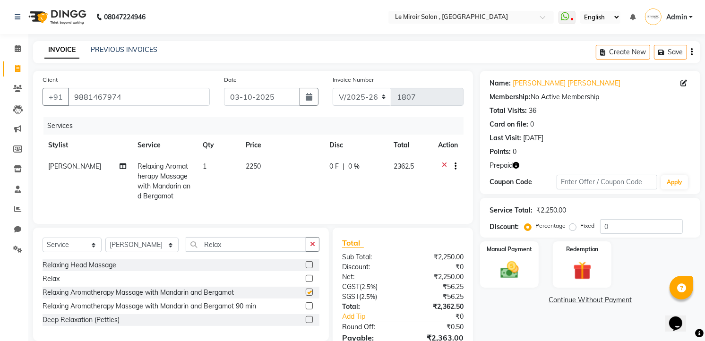
checkbox input "false"
click at [285, 197] on td "2250" at bounding box center [282, 181] width 84 height 51
select select "58602"
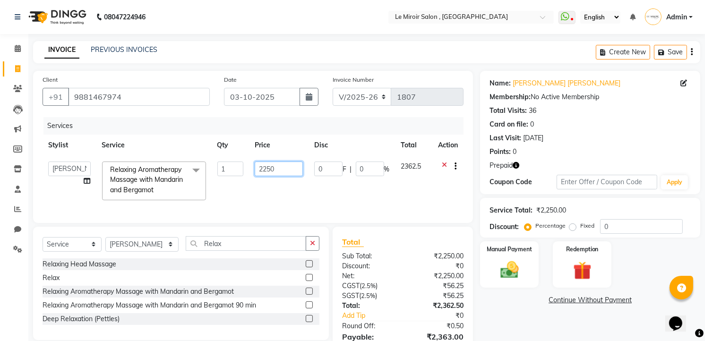
click at [267, 171] on input "2250" at bounding box center [279, 169] width 48 height 15
type input "2750"
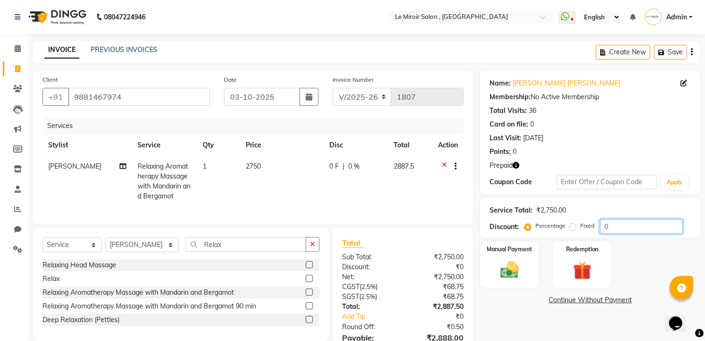
click at [602, 224] on input "0" at bounding box center [641, 226] width 83 height 15
type input "50"
click at [565, 259] on div "Redemption" at bounding box center [582, 265] width 61 height 48
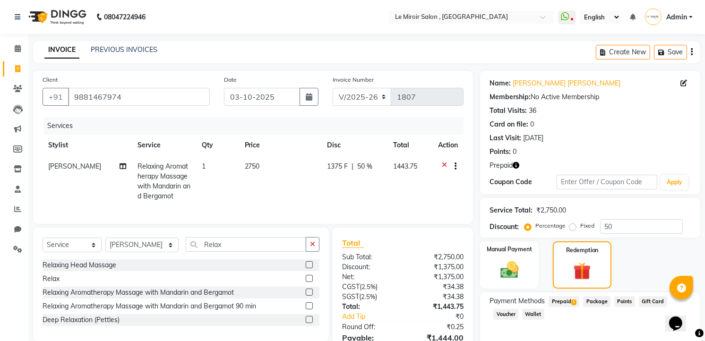
click at [566, 300] on span "Prepaid 1" at bounding box center [564, 301] width 31 height 11
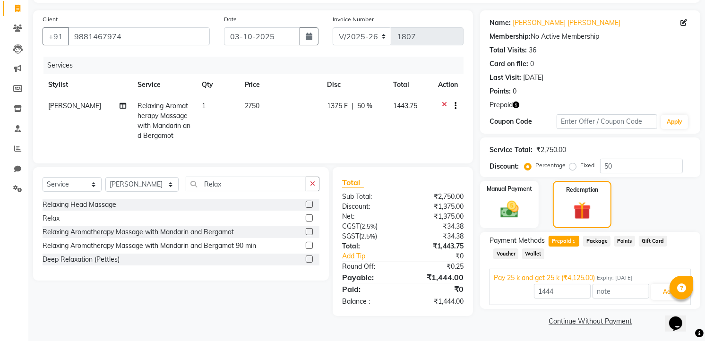
scroll to position [61, 0]
click at [544, 291] on input "1444" at bounding box center [562, 290] width 57 height 15
type input "1375"
click at [664, 288] on button "Add" at bounding box center [668, 291] width 34 height 16
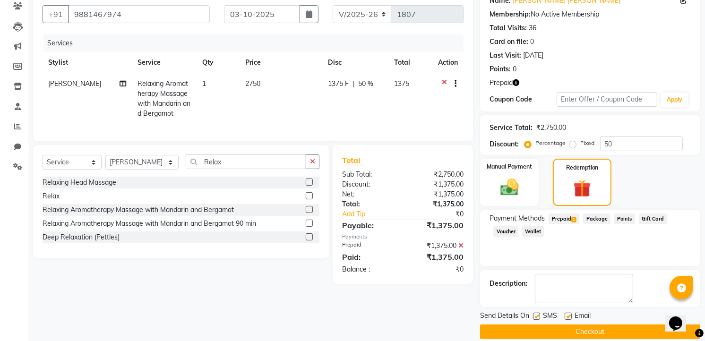
scroll to position [95, 0]
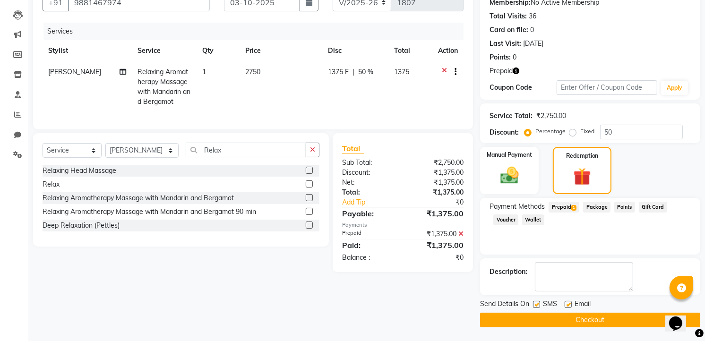
click at [536, 304] on label at bounding box center [536, 304] width 7 height 7
click at [536, 304] on input "checkbox" at bounding box center [536, 305] width 6 height 6
checkbox input "false"
click at [534, 319] on button "Checkout" at bounding box center [590, 320] width 220 height 15
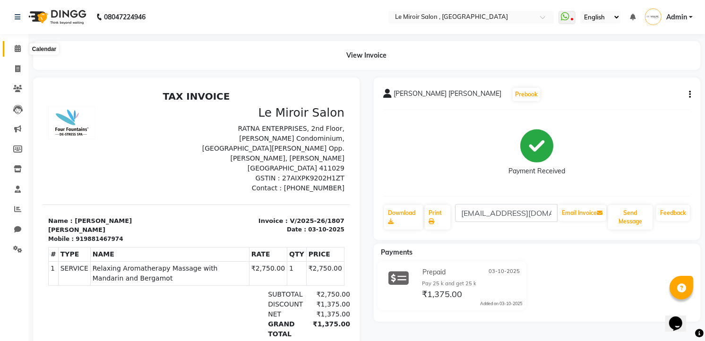
click at [17, 43] on span at bounding box center [17, 48] width 17 height 11
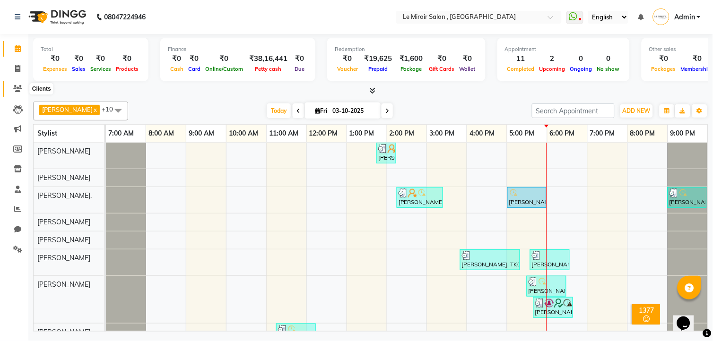
click at [20, 90] on icon at bounding box center [17, 88] width 9 height 7
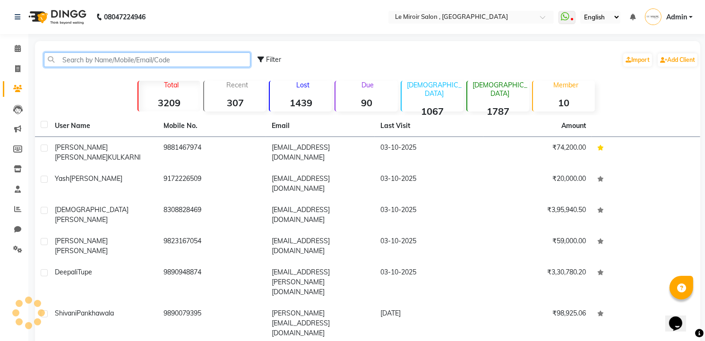
click at [82, 60] on input "text" at bounding box center [147, 59] width 206 height 15
paste input "9823546592"
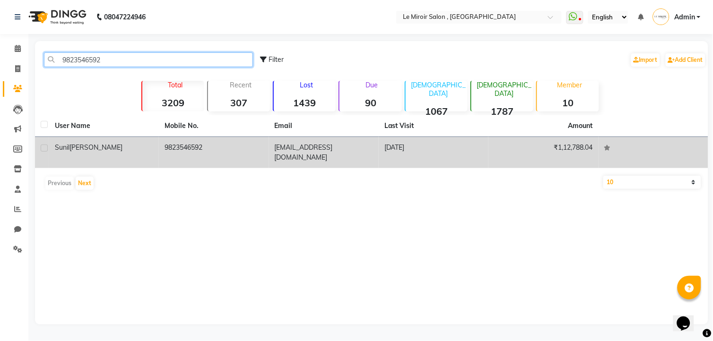
type input "9823546592"
click at [99, 159] on td "[PERSON_NAME]" at bounding box center [104, 152] width 110 height 31
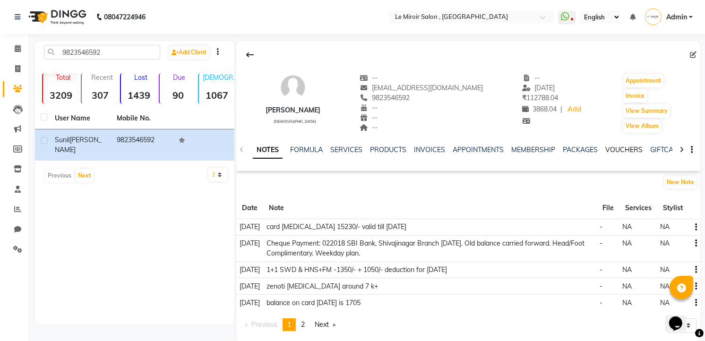
click at [605, 149] on link "VOUCHERS" at bounding box center [623, 150] width 37 height 9
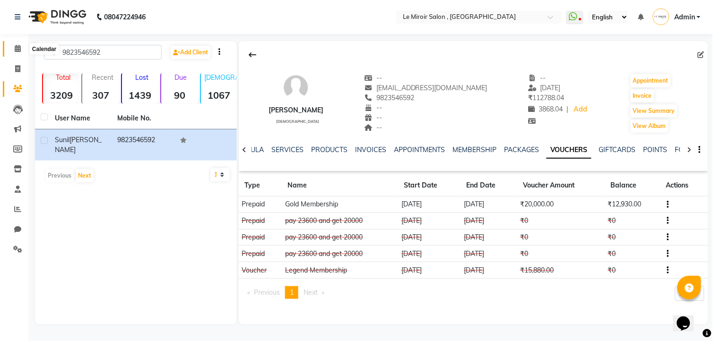
click at [15, 44] on span at bounding box center [17, 48] width 17 height 11
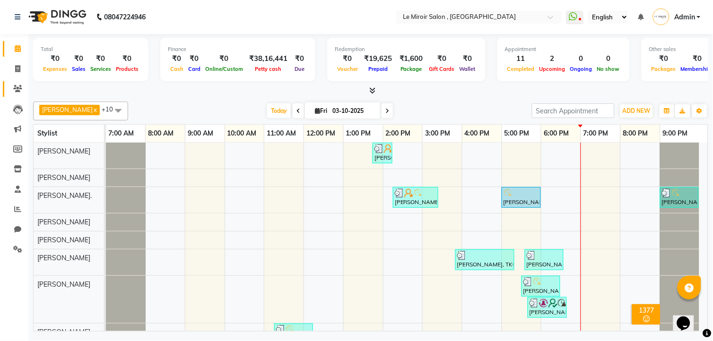
click at [19, 84] on span at bounding box center [17, 89] width 17 height 11
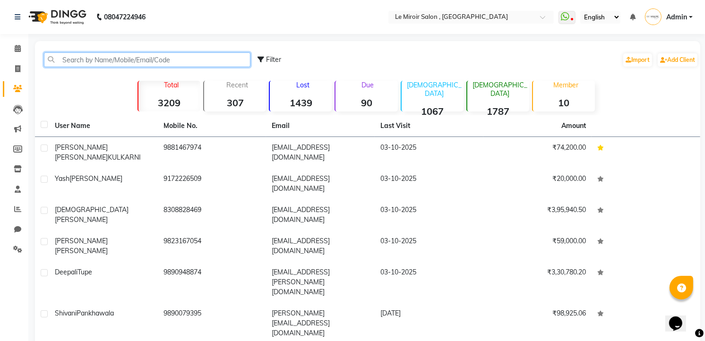
click at [78, 62] on input "text" at bounding box center [147, 59] width 206 height 15
paste input "9822080227"
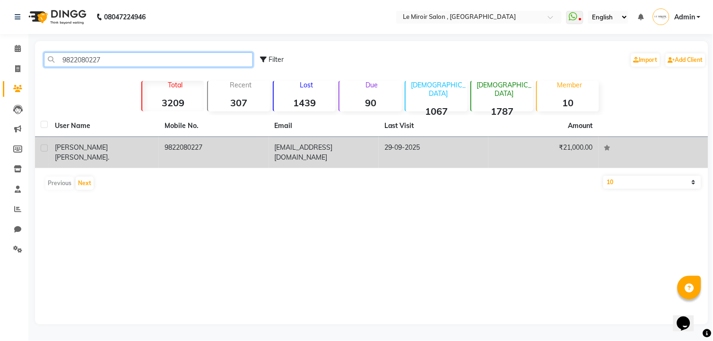
type input "9822080227"
click at [124, 152] on div "[PERSON_NAME]." at bounding box center [104, 153] width 98 height 20
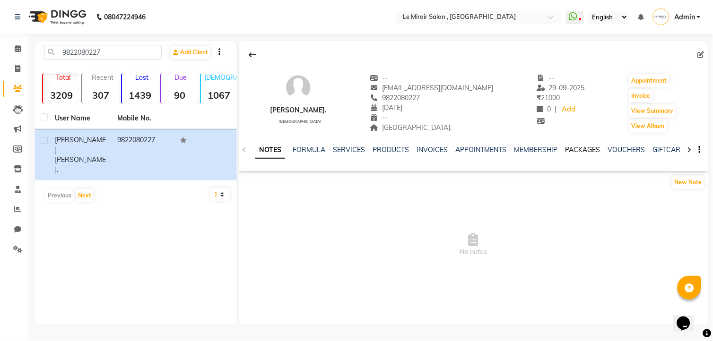
click at [588, 150] on link "PACKAGES" at bounding box center [582, 150] width 35 height 9
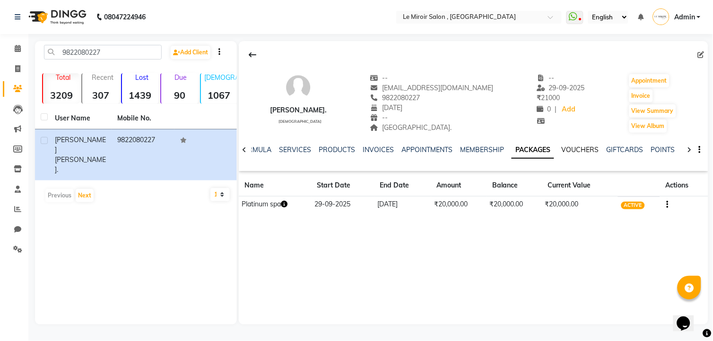
click at [588, 150] on link "VOUCHERS" at bounding box center [579, 150] width 37 height 9
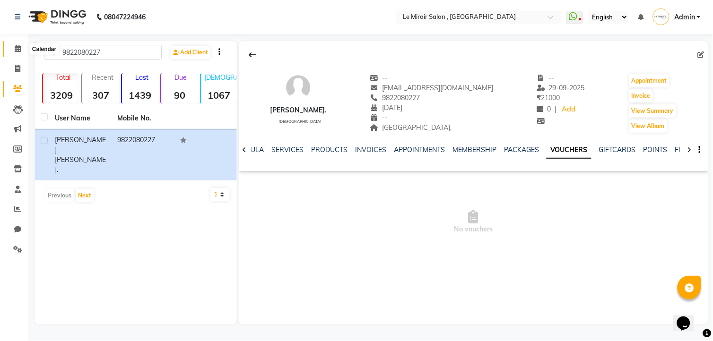
click at [21, 48] on span at bounding box center [17, 48] width 17 height 11
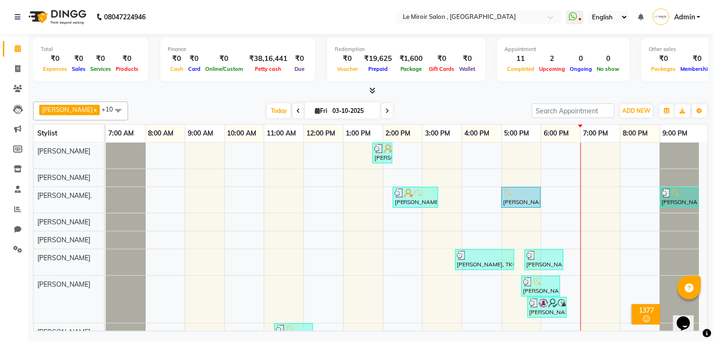
click at [381, 110] on span at bounding box center [386, 110] width 11 height 15
type input "04-10-2025"
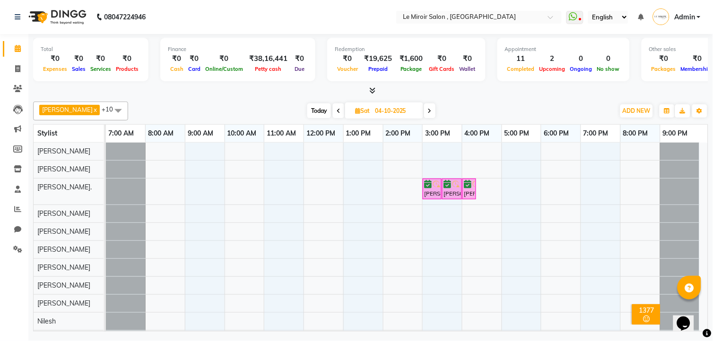
click at [310, 148] on div "[PERSON_NAME], 03:00 PM-03:30 PM, WAXING Full Arms [PERSON_NAME], 03:30 PM-04:0…" at bounding box center [407, 246] width 602 height 206
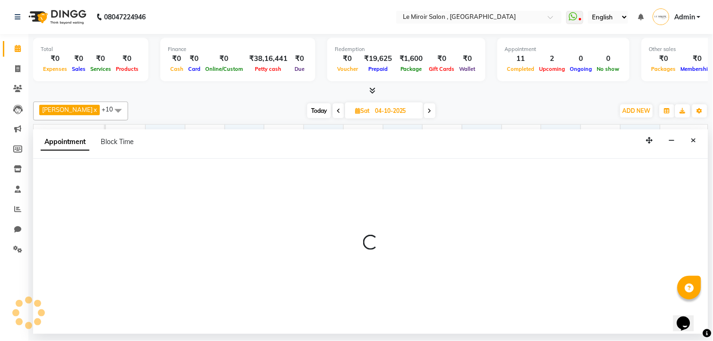
select select "24215"
select select "tentative"
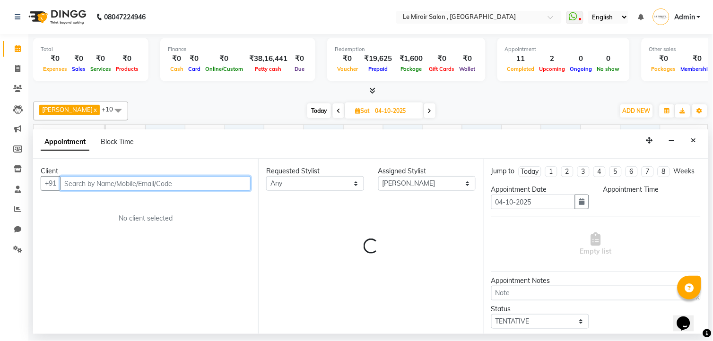
select select "720"
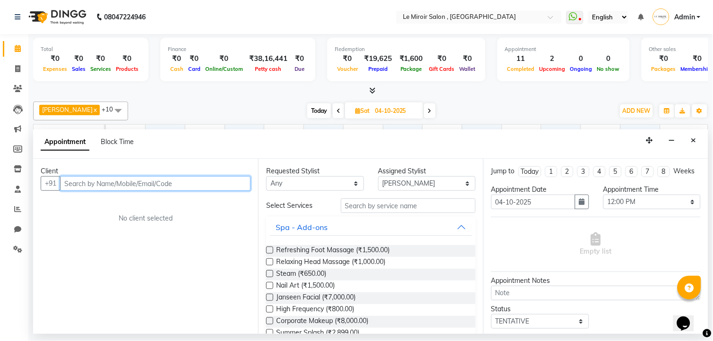
click at [123, 181] on input "text" at bounding box center [155, 183] width 190 height 15
type input "k"
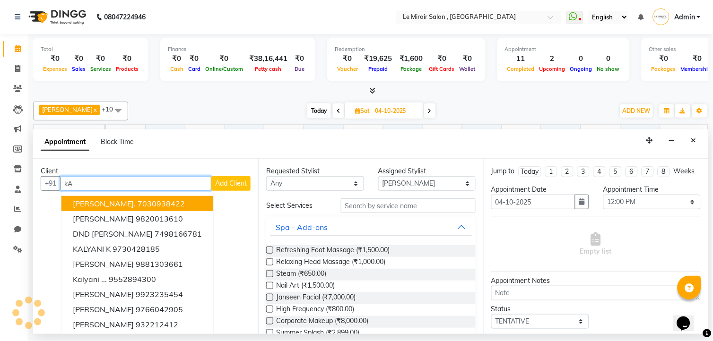
type input "k"
type input "K"
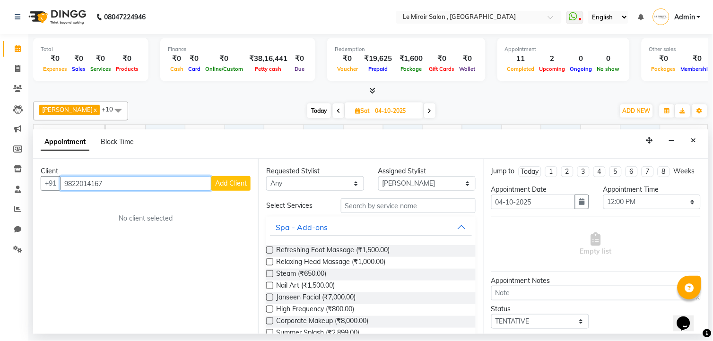
type input "9822014167"
click at [238, 180] on span "Add Client" at bounding box center [231, 183] width 32 height 9
select select "22"
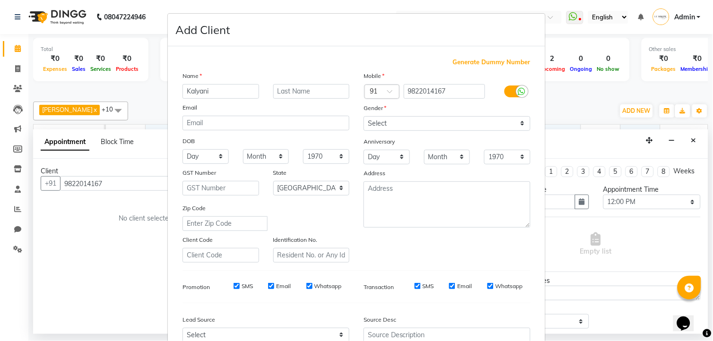
type input "Kalyani"
click at [395, 127] on select "Select [DEMOGRAPHIC_DATA] [DEMOGRAPHIC_DATA] Other Prefer Not To Say" at bounding box center [446, 123] width 167 height 15
select select "[DEMOGRAPHIC_DATA]"
click at [363, 116] on select "Select [DEMOGRAPHIC_DATA] [DEMOGRAPHIC_DATA] Other Prefer Not To Say" at bounding box center [446, 123] width 167 height 15
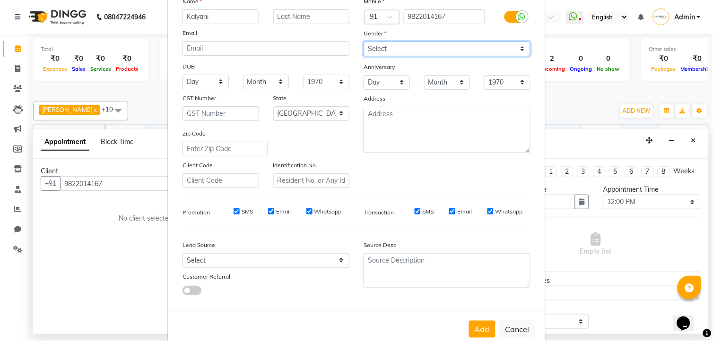
scroll to position [95, 0]
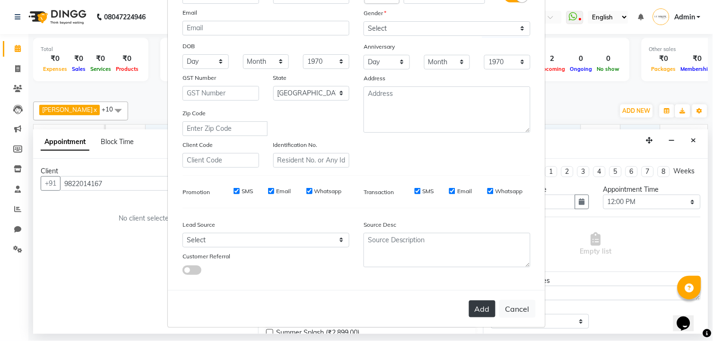
click at [482, 303] on button "Add" at bounding box center [482, 309] width 26 height 17
select select
select select "null"
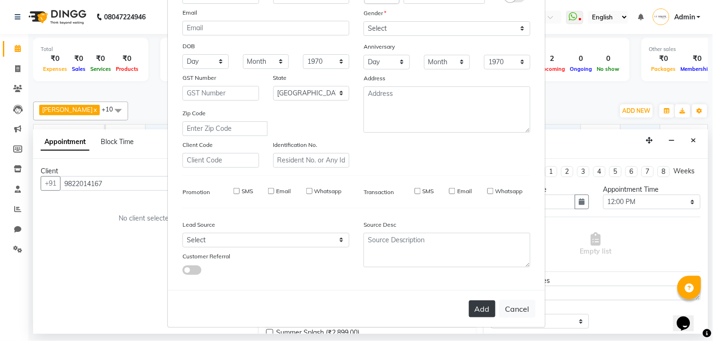
select select
checkbox input "false"
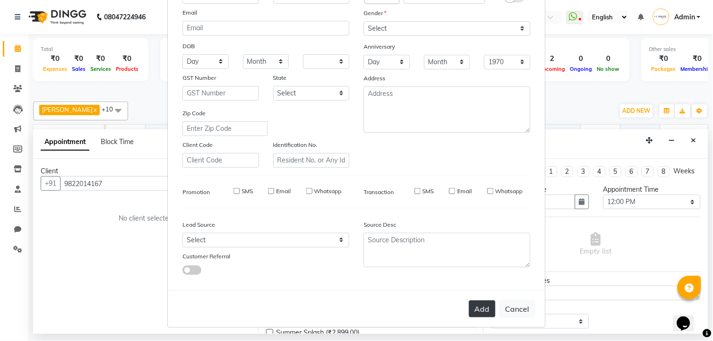
checkbox input "false"
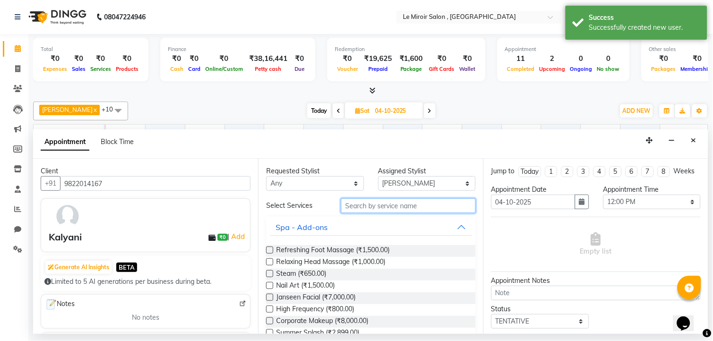
click at [378, 203] on input "text" at bounding box center [408, 205] width 135 height 15
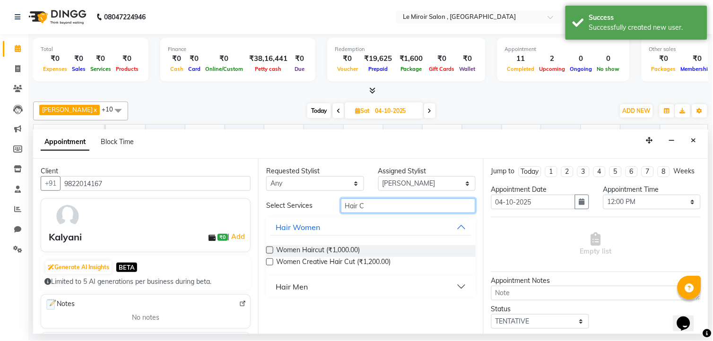
type input "Hair C"
click at [271, 247] on label at bounding box center [269, 250] width 7 height 7
click at [271, 248] on input "checkbox" at bounding box center [269, 251] width 6 height 6
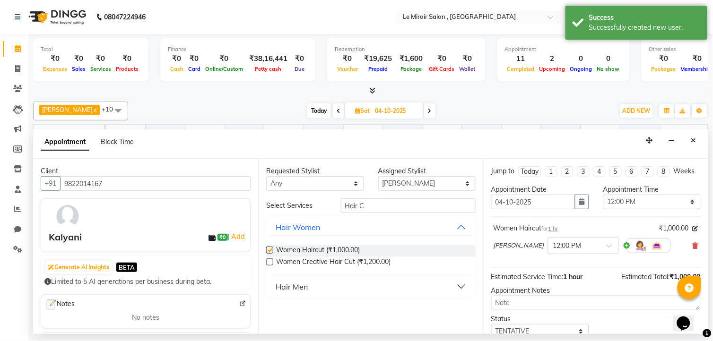
checkbox input "false"
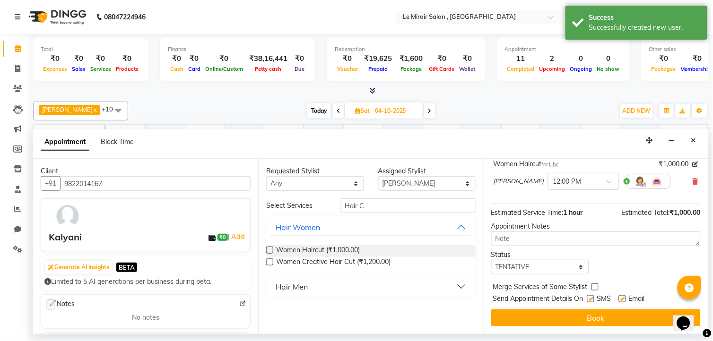
click at [620, 295] on label at bounding box center [622, 298] width 7 height 7
click at [620, 297] on input "checkbox" at bounding box center [622, 300] width 6 height 6
checkbox input "false"
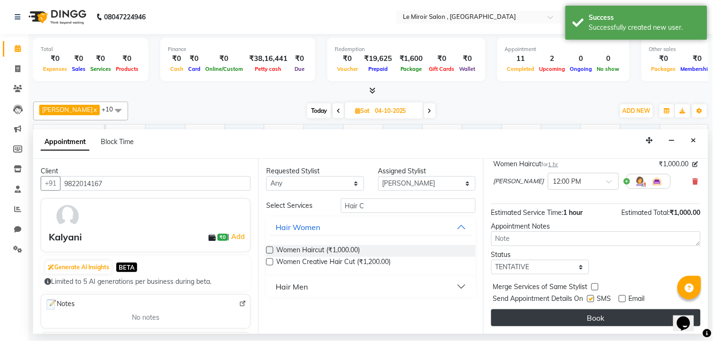
click at [617, 318] on button "Book" at bounding box center [595, 317] width 209 height 17
